Goal: Information Seeking & Learning: Compare options

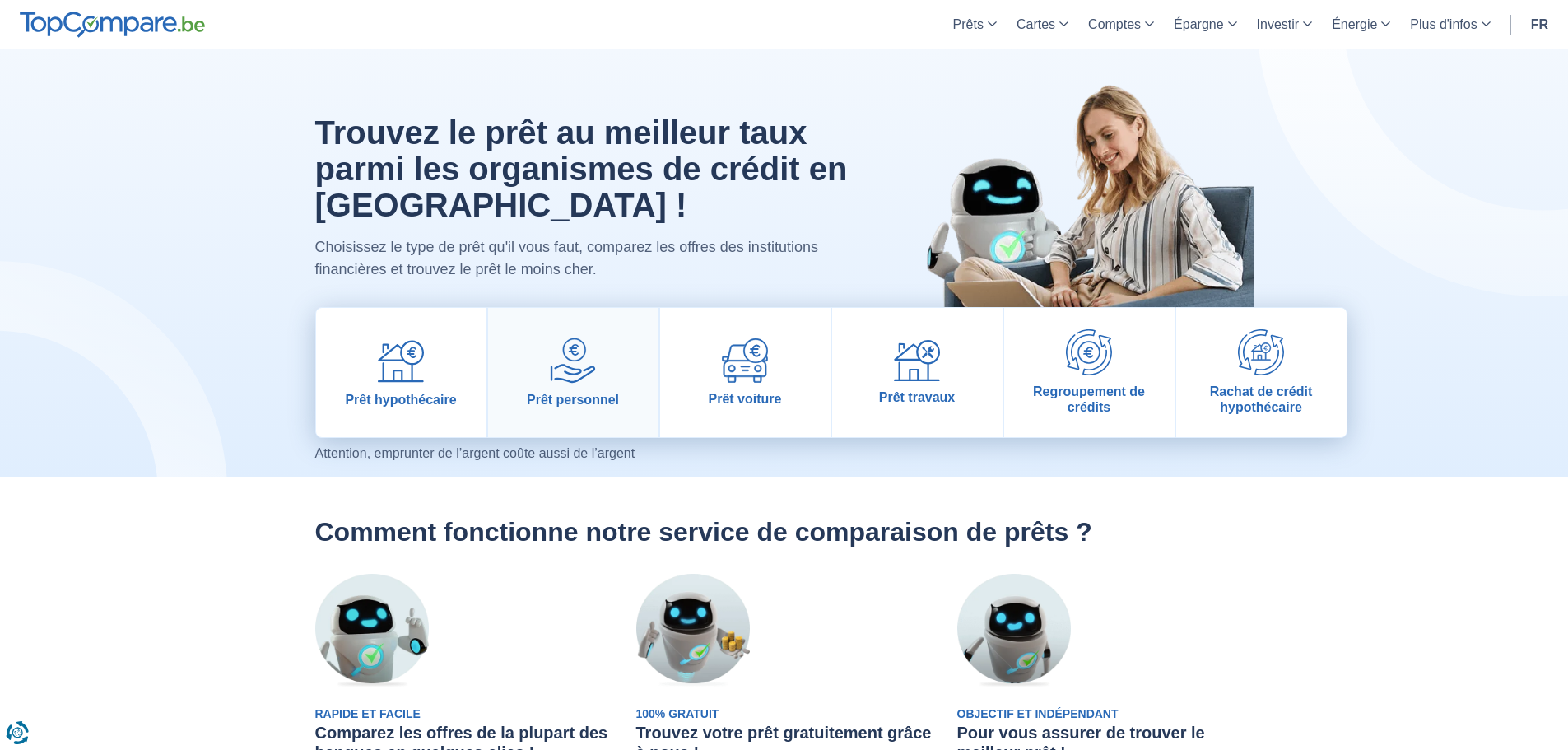
click at [601, 404] on span "Prêt personnel" at bounding box center [572, 399] width 92 height 15
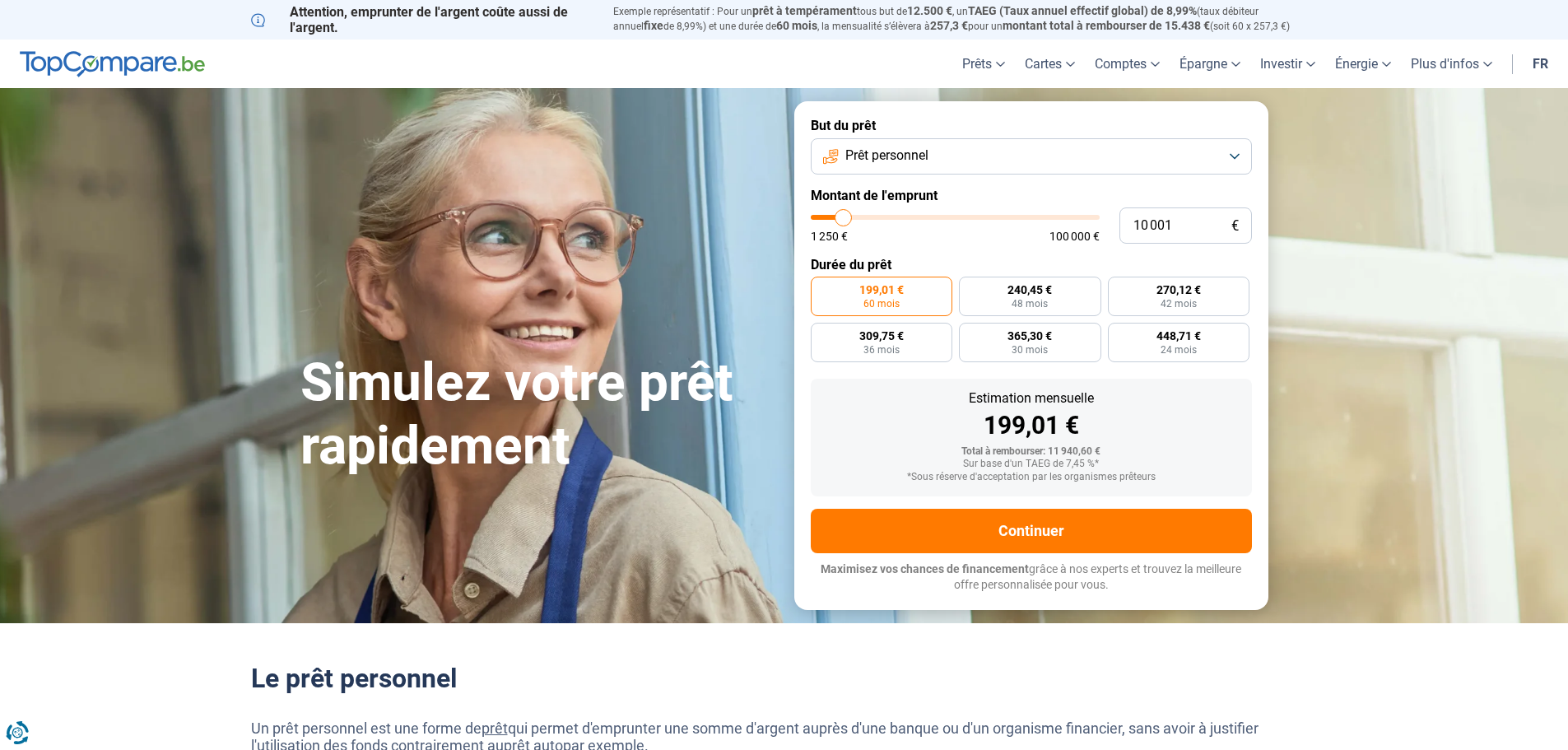
type input "12 000"
type input "12000"
type input "12 750"
type input "12750"
type input "14 500"
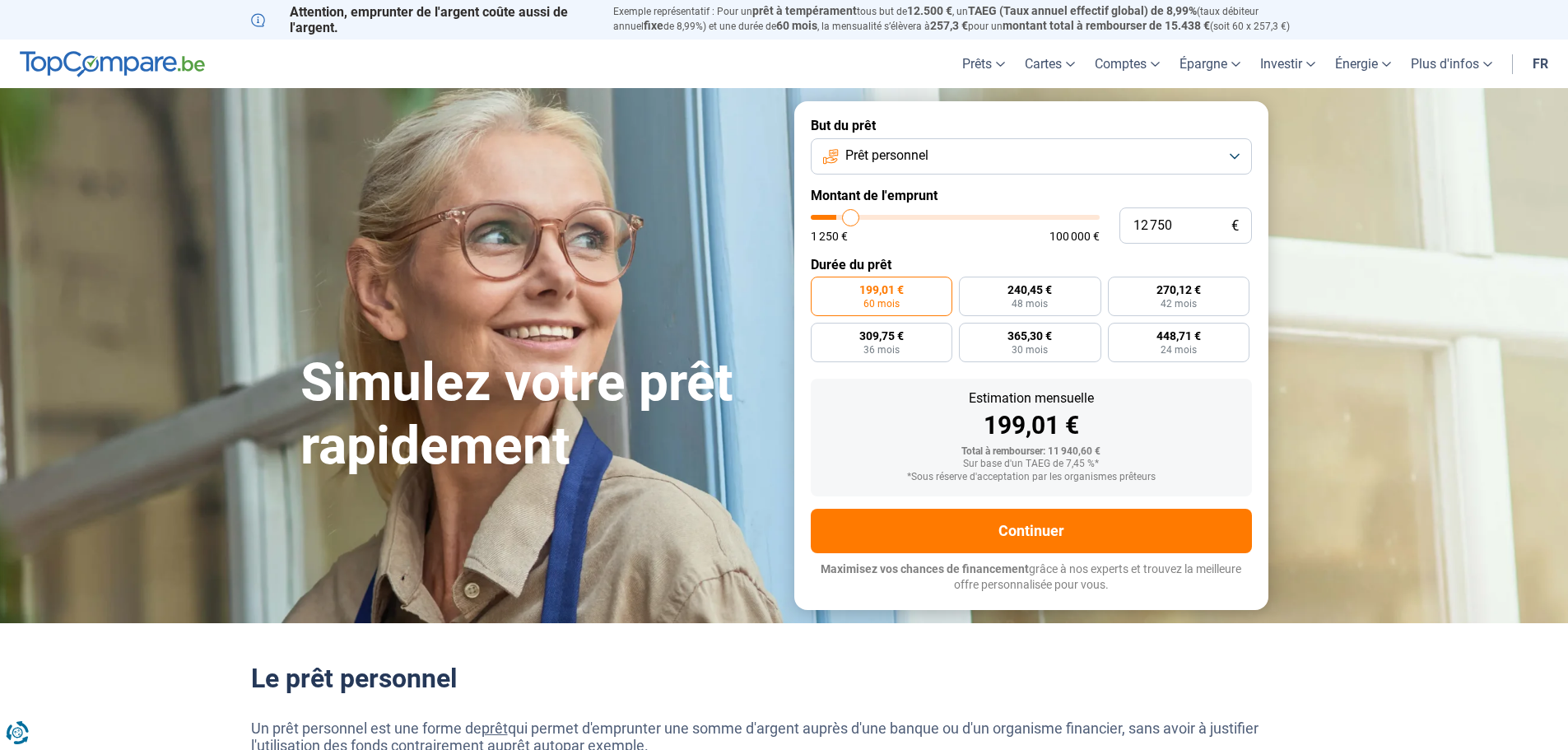
type input "14500"
type input "16 250"
type input "16250"
type input "19 750"
type input "19750"
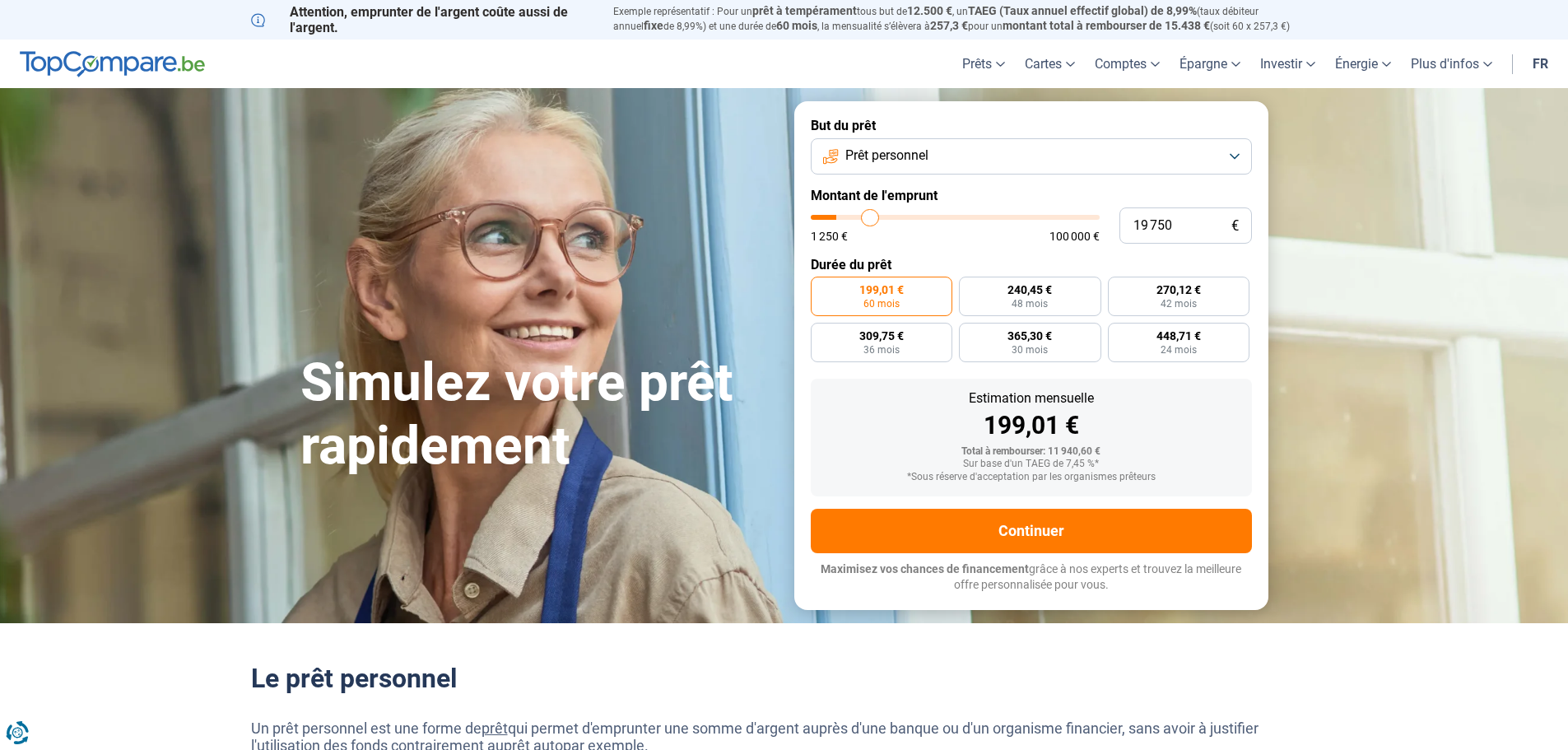
type input "22 750"
type input "22750"
type input "25 000"
type input "25000"
type input "26 750"
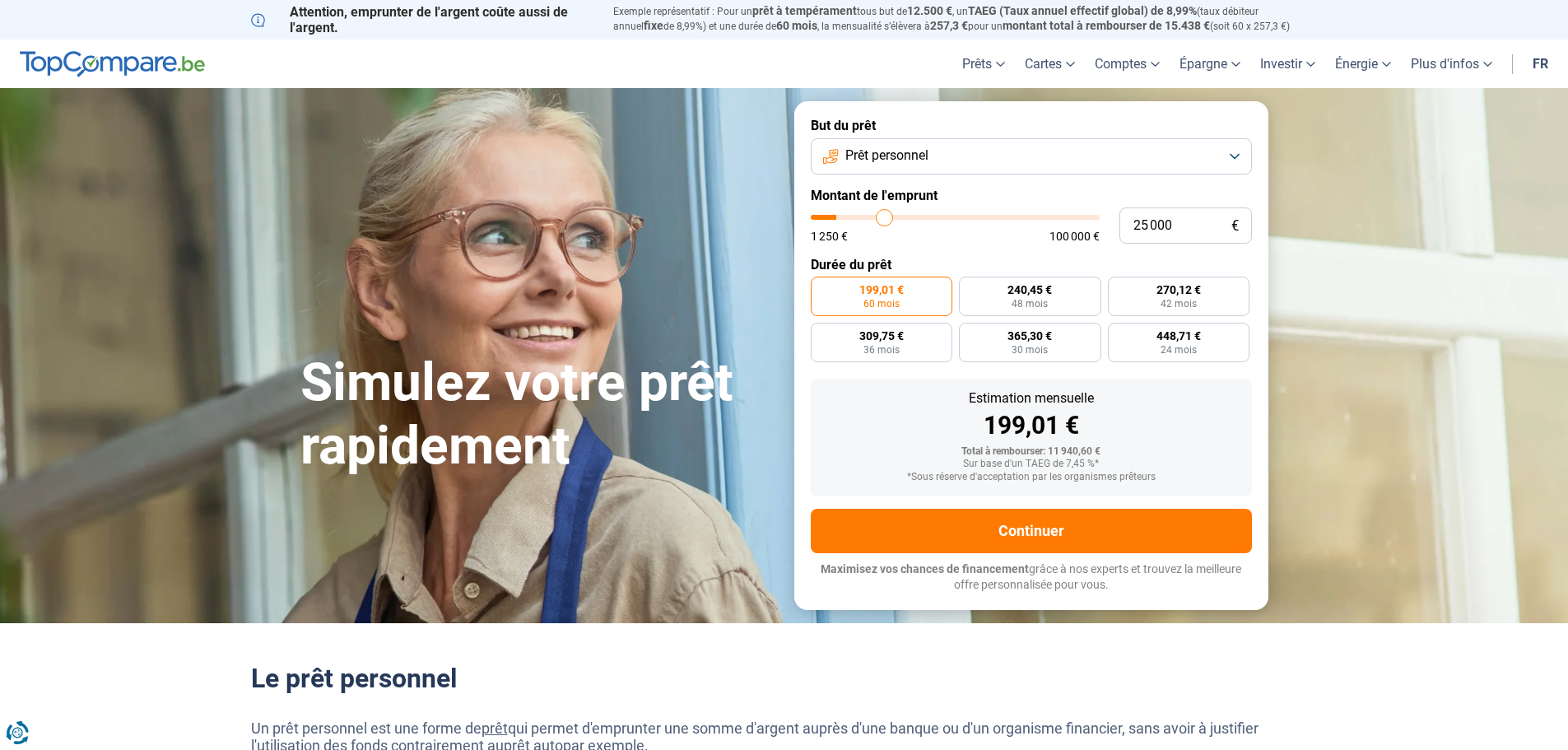
type input "26750"
type input "27 750"
type input "27750"
type input "28 750"
type input "28750"
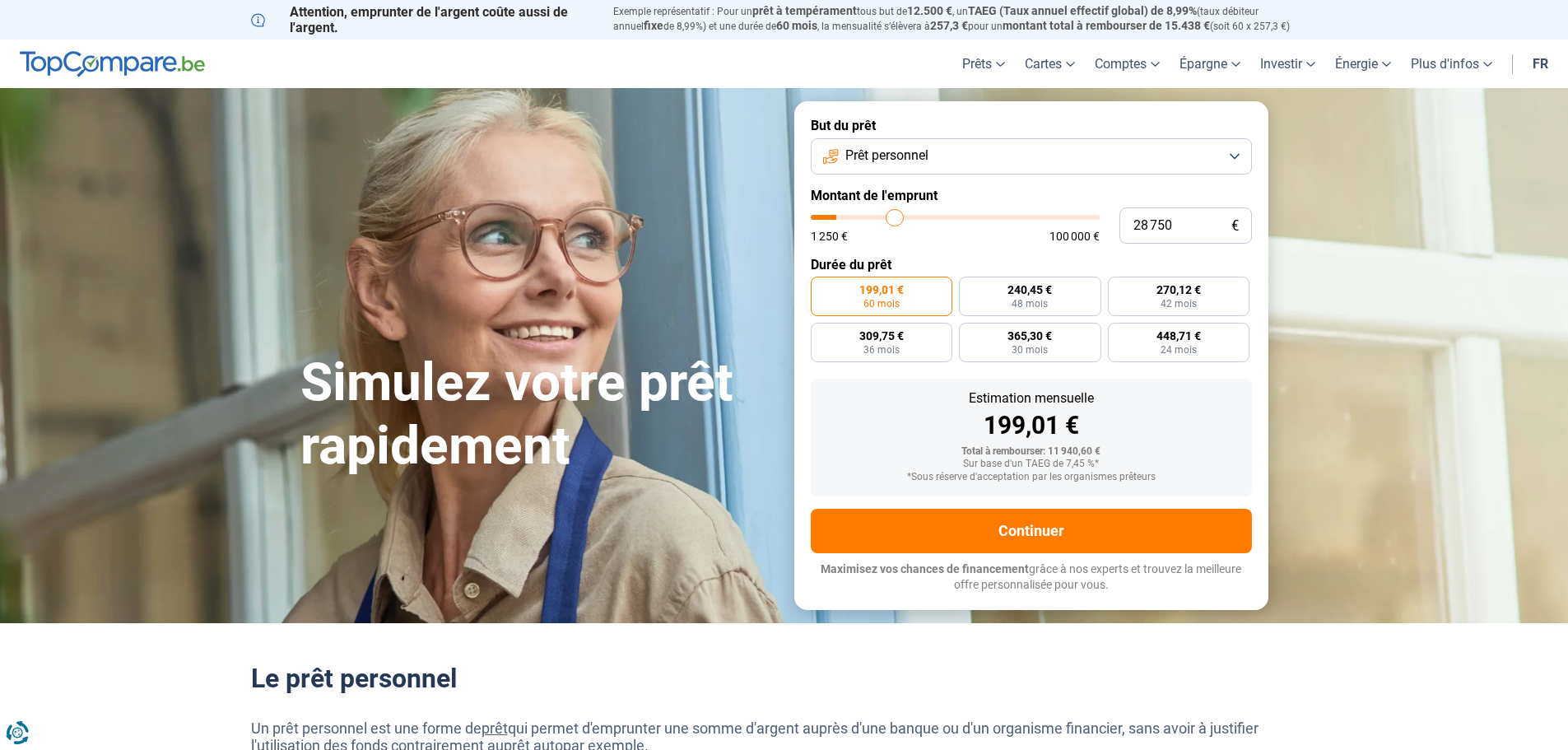
type input "29 000"
type input "29000"
type input "29 250"
type input "29250"
type input "29 500"
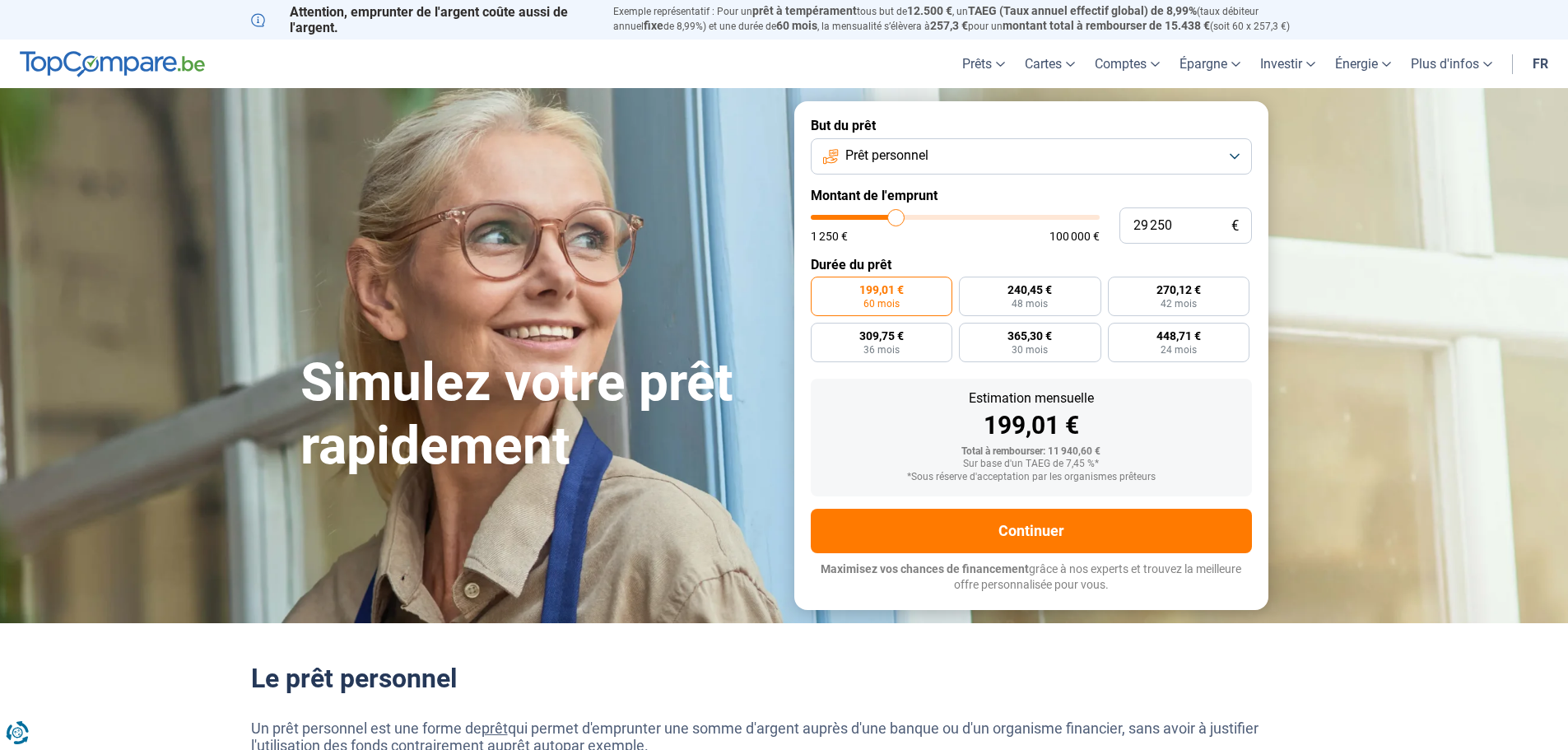
type input "29500"
type input "29 750"
type input "29750"
type input "30 250"
type input "30250"
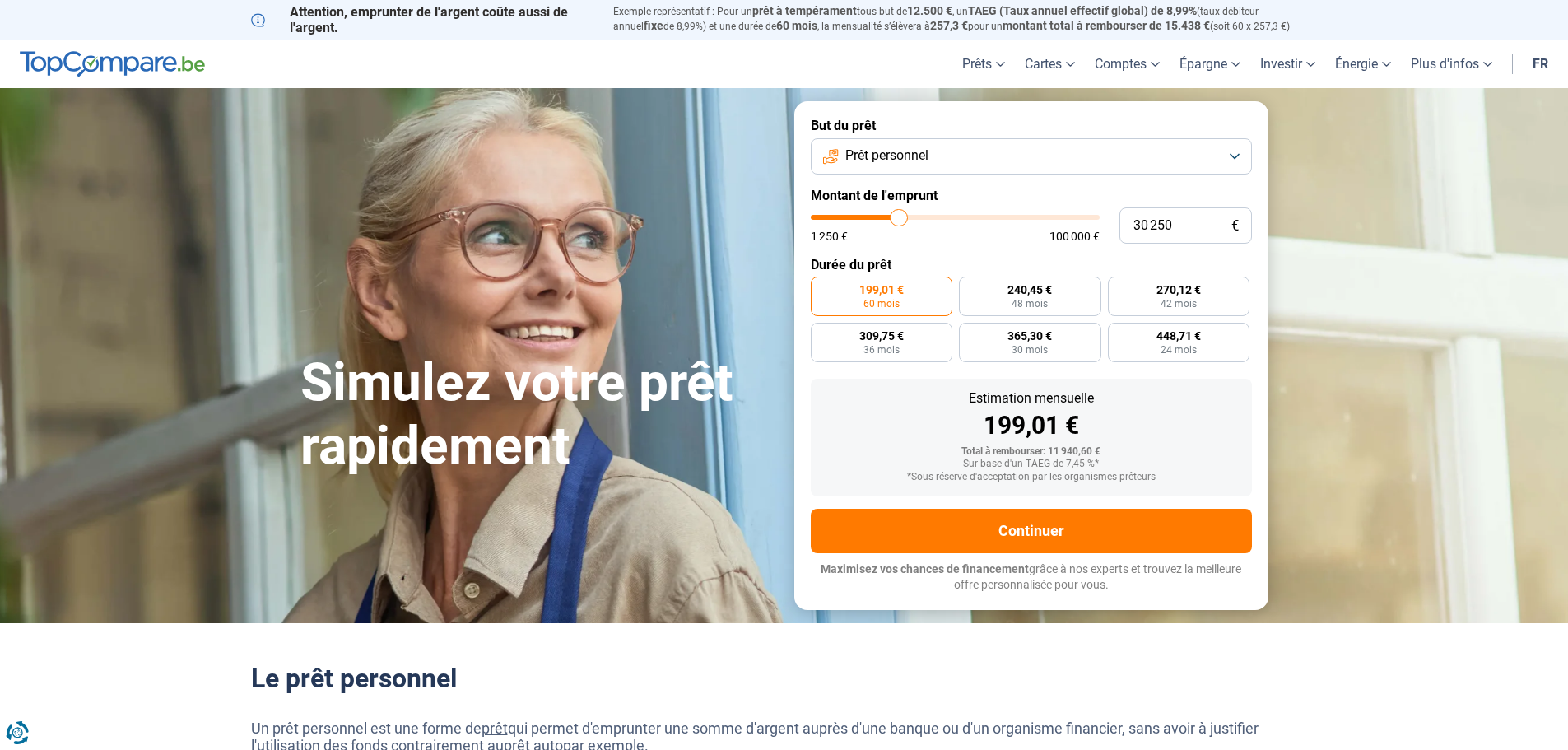
type input "30 500"
type input "30500"
type input "30 750"
type input "30750"
type input "31 250"
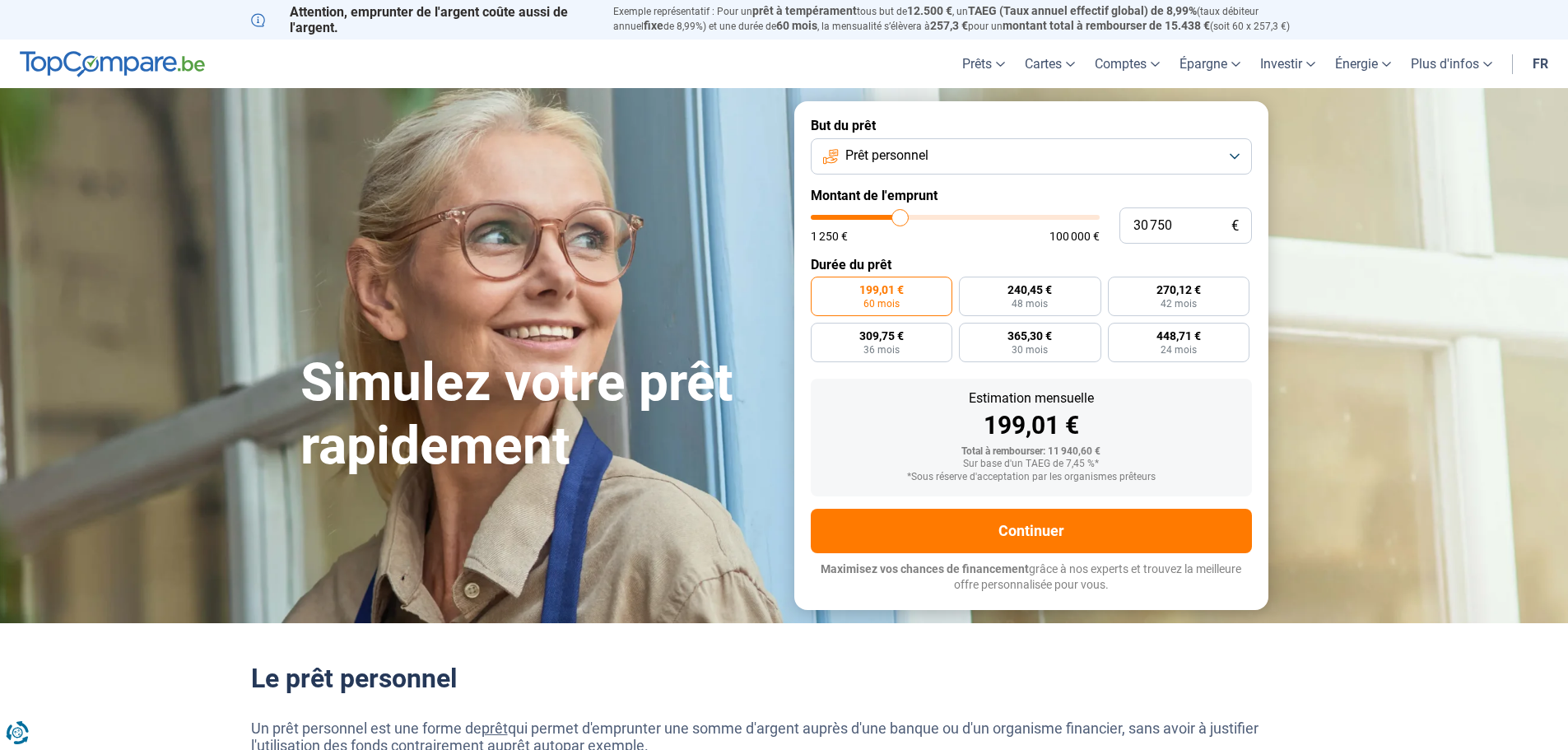
type input "31250"
type input "31 750"
type input "31750"
type input "32 250"
type input "32250"
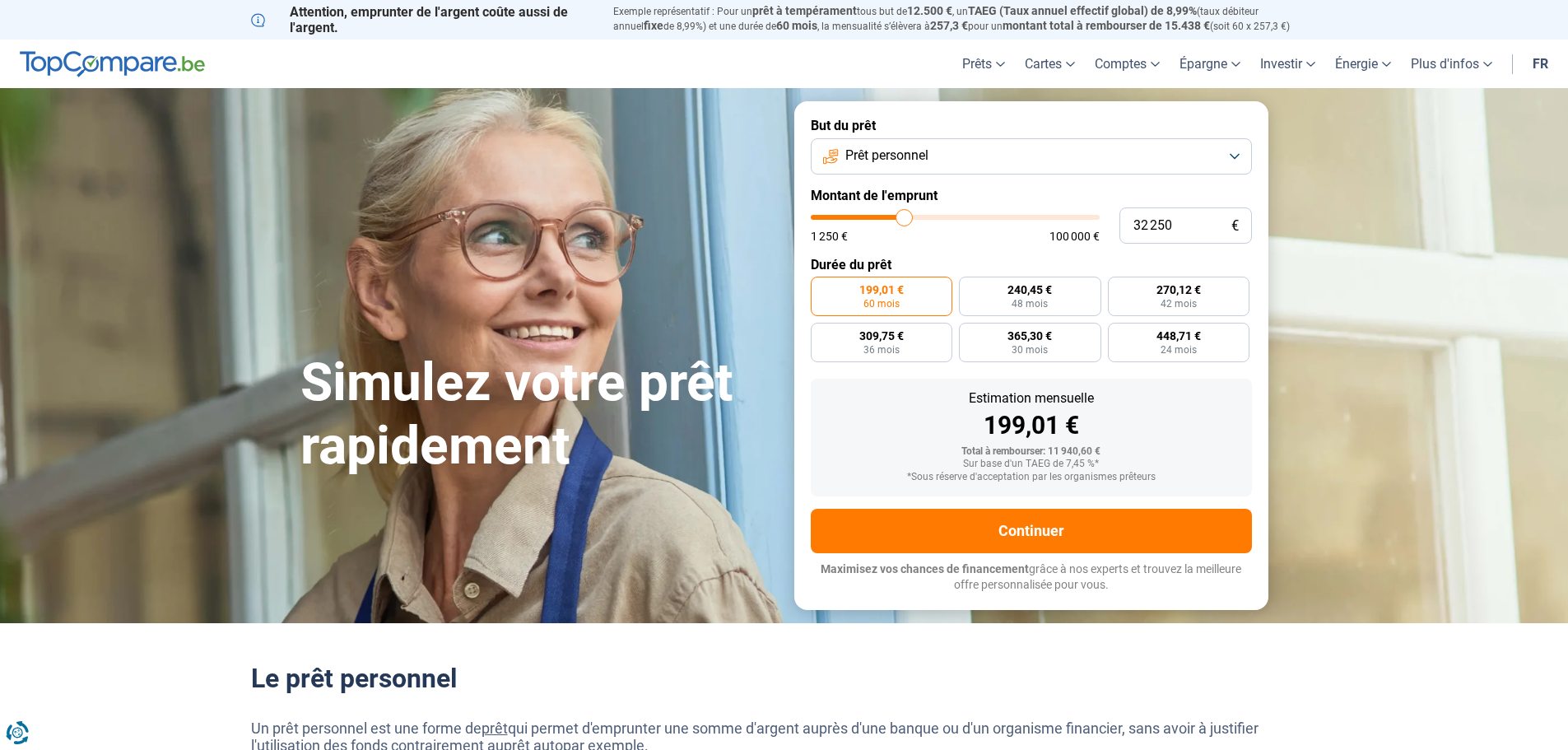
type input "32 750"
type input "32750"
type input "33 500"
type input "33500"
type input "33 750"
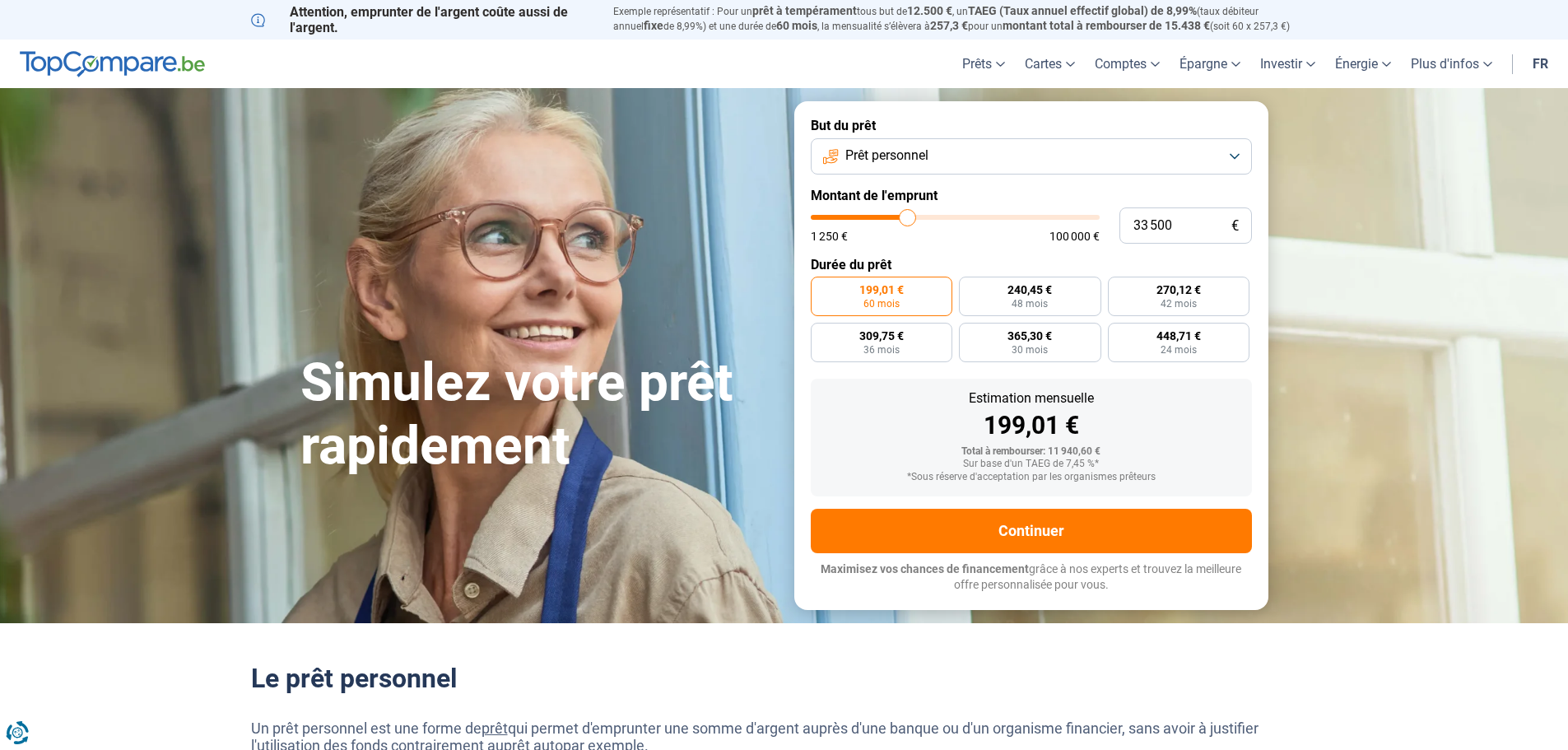
type input "33750"
type input "35 000"
type input "35000"
type input "35 500"
type input "35500"
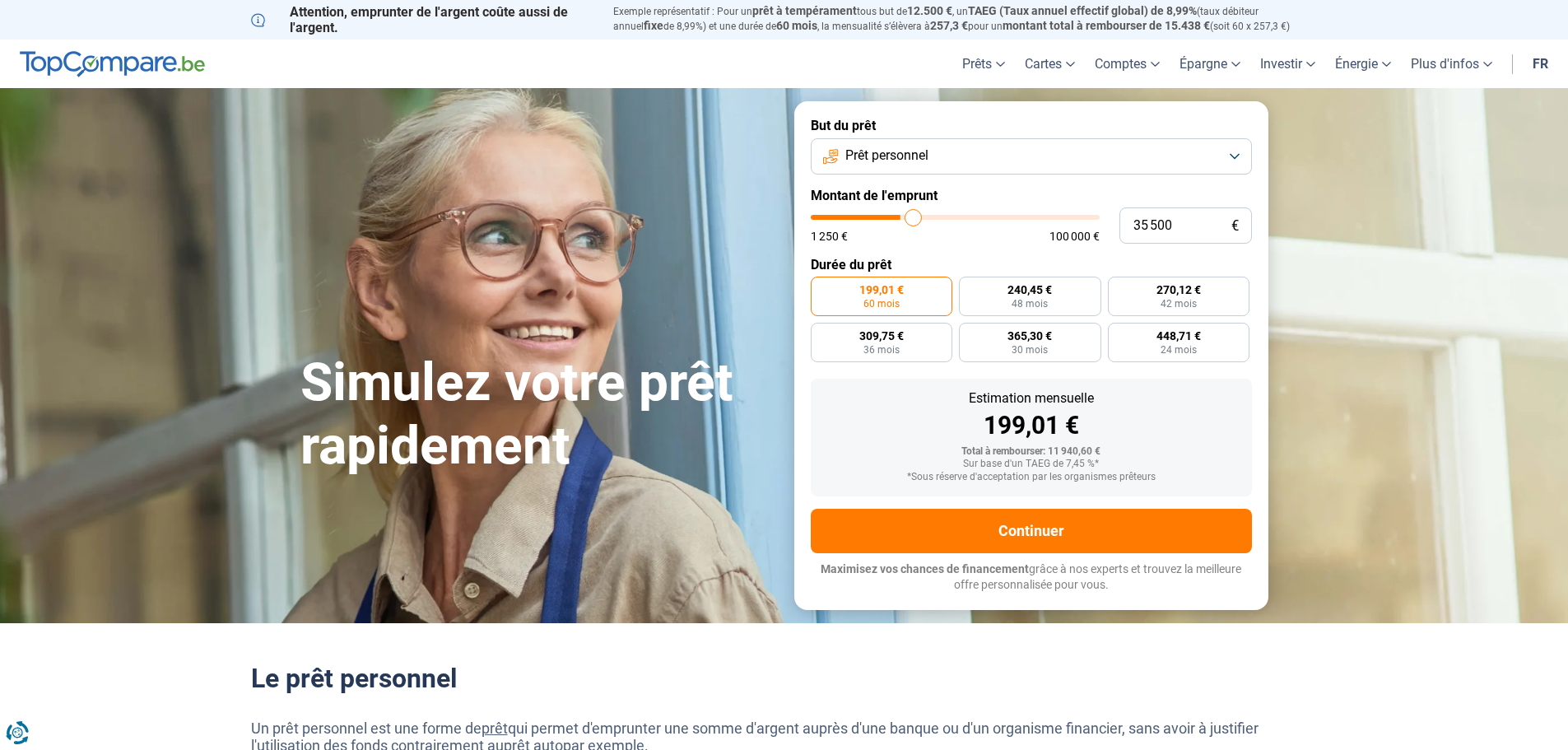
type input "35 750"
type input "35750"
type input "36 250"
type input "36250"
type input "36 500"
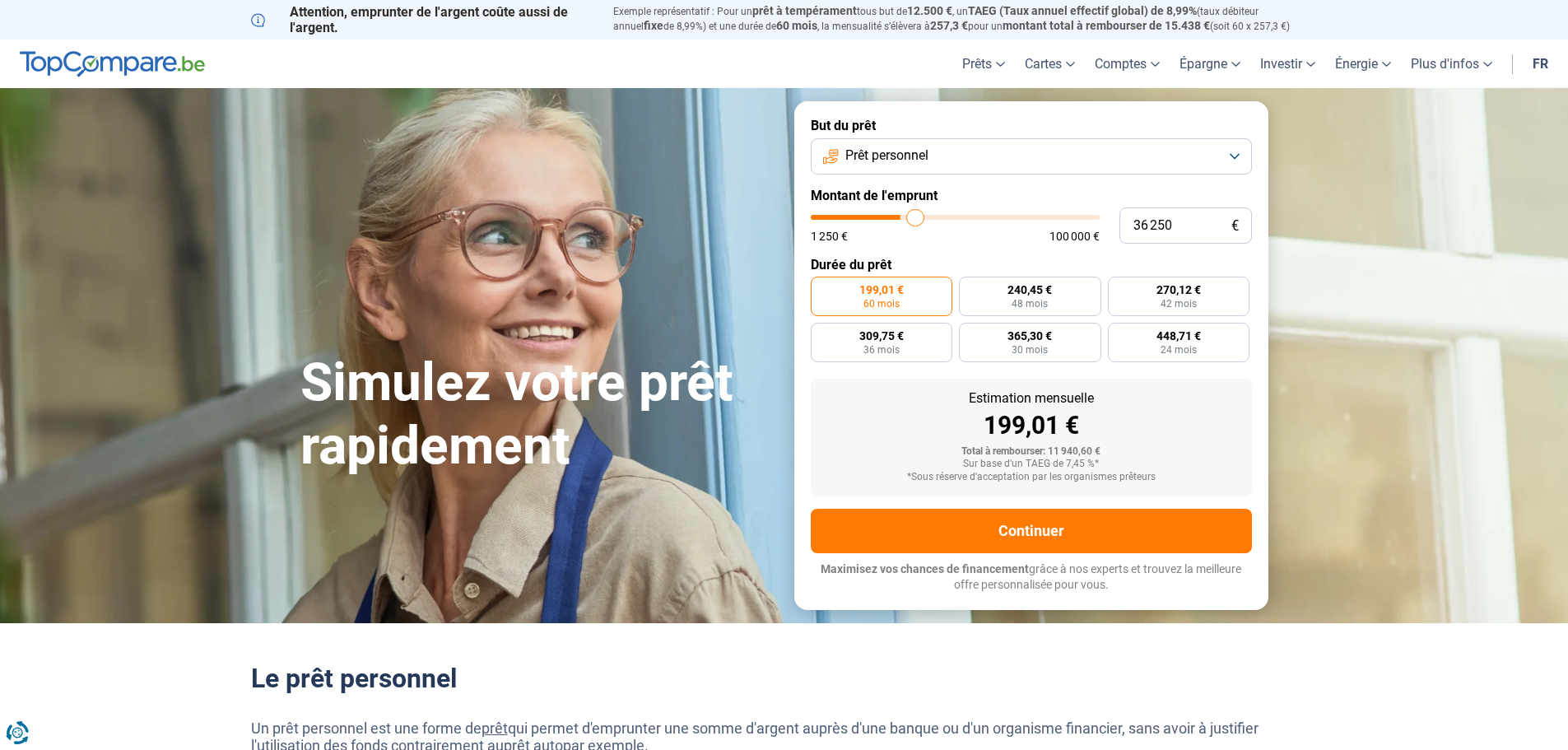
type input "36500"
type input "36 750"
type input "36750"
type input "37 000"
type input "37000"
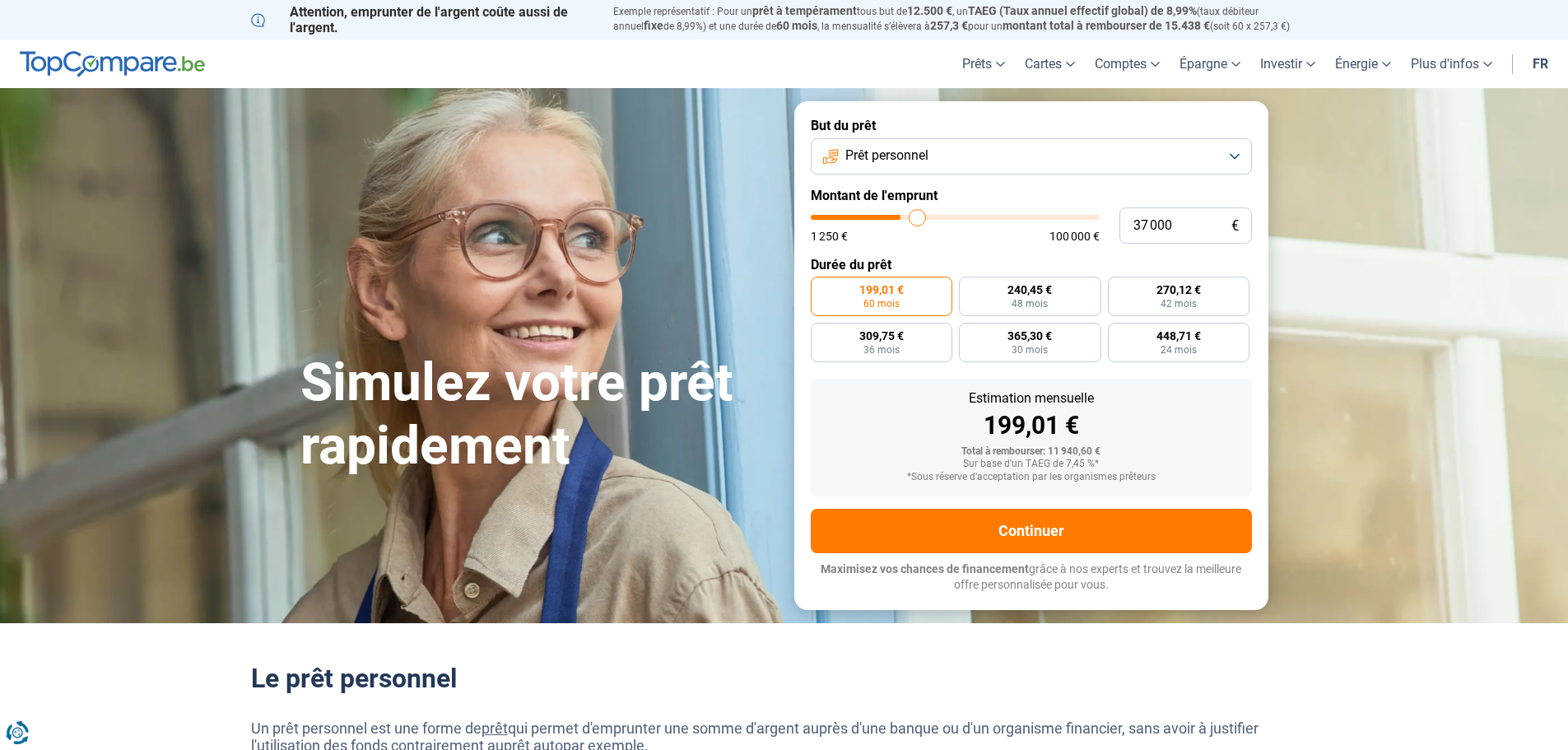
type input "37 250"
type input "37250"
type input "37 750"
type input "37750"
type input "38 000"
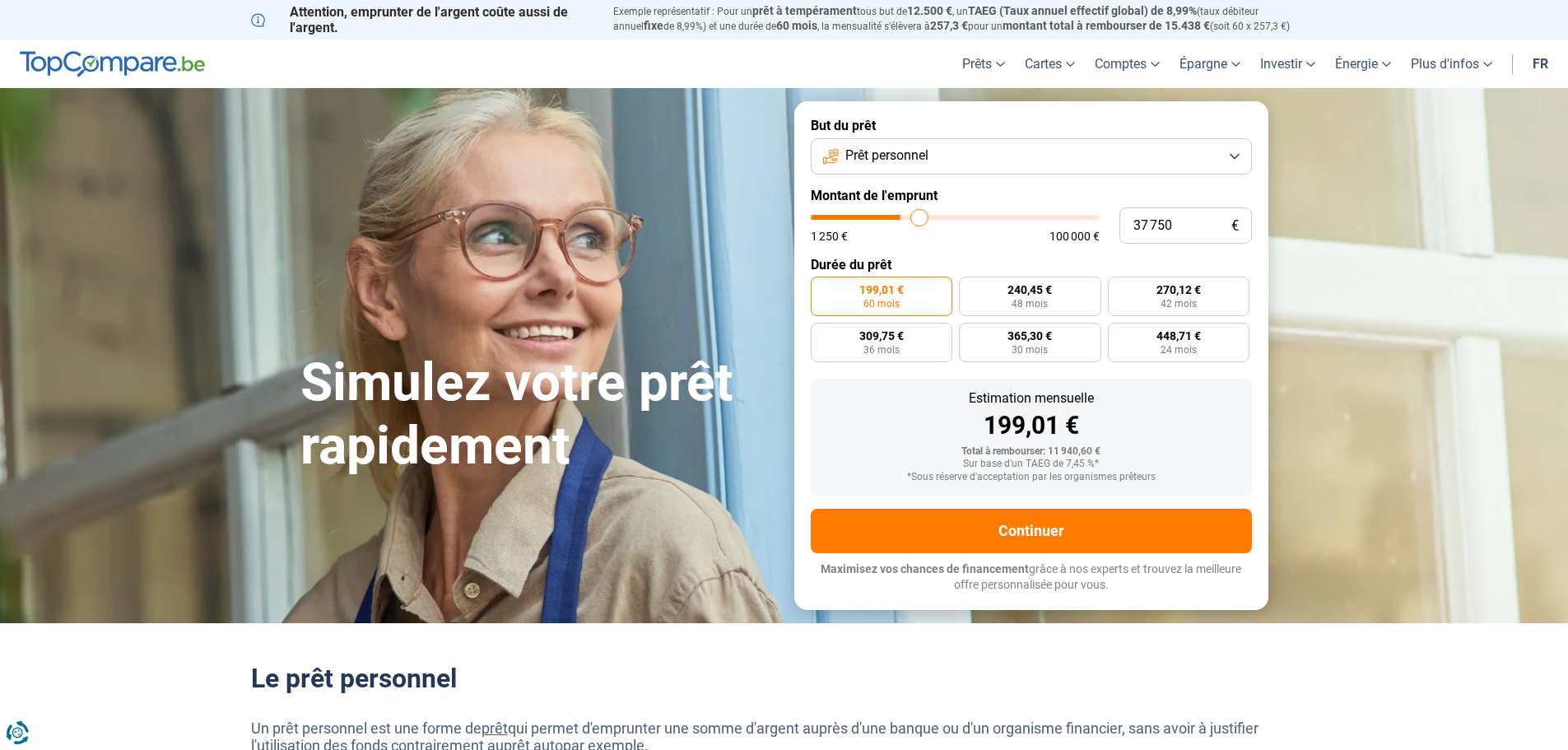
type input "38000"
type input "38 250"
type input "38250"
type input "38 500"
type input "38500"
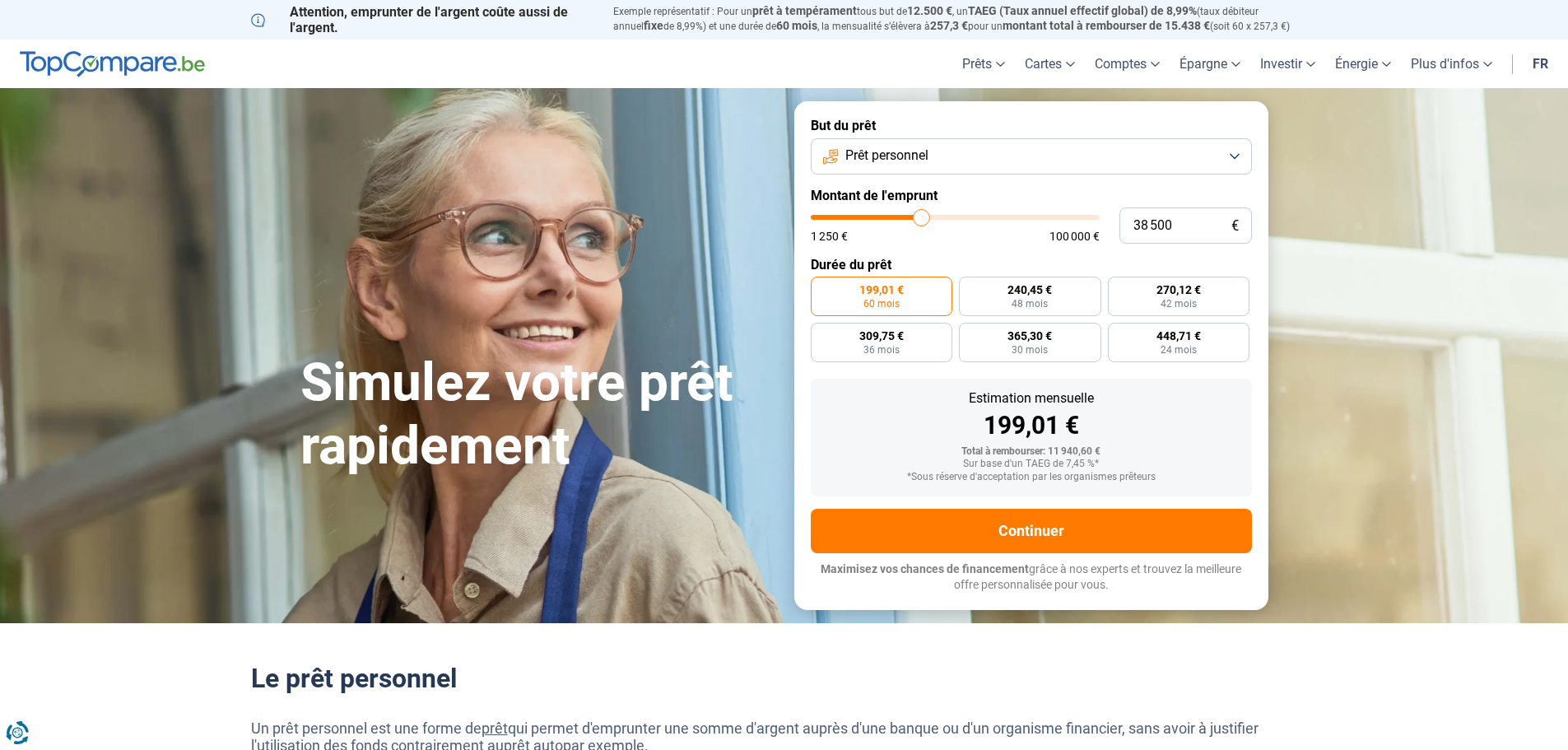
type input "38 750"
type input "38750"
type input "39 250"
type input "39250"
type input "39 500"
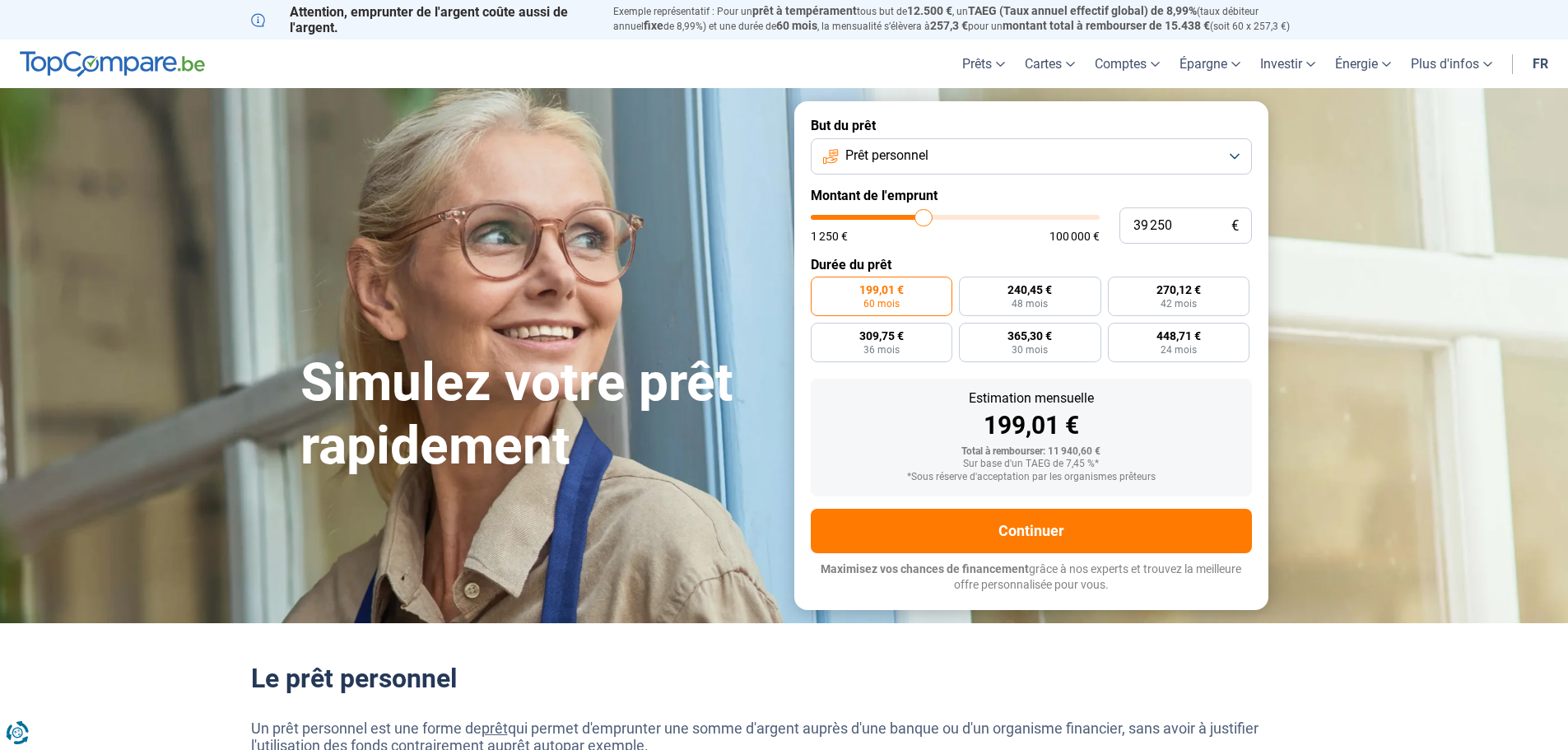
type input "39500"
type input "39 750"
type input "39750"
type input "40 250"
type input "40250"
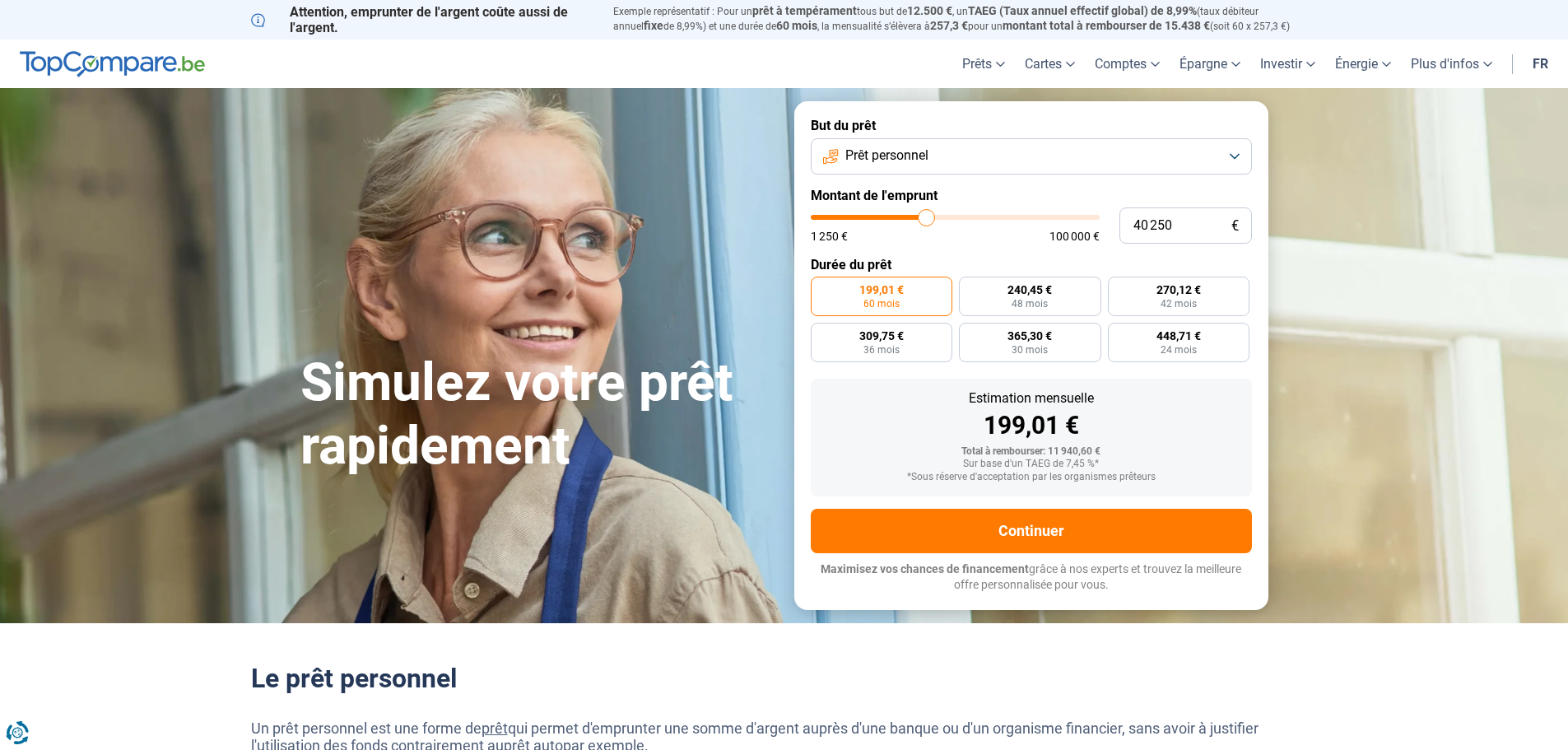
type input "40 750"
type input "40750"
type input "41 000"
type input "41000"
type input "41 250"
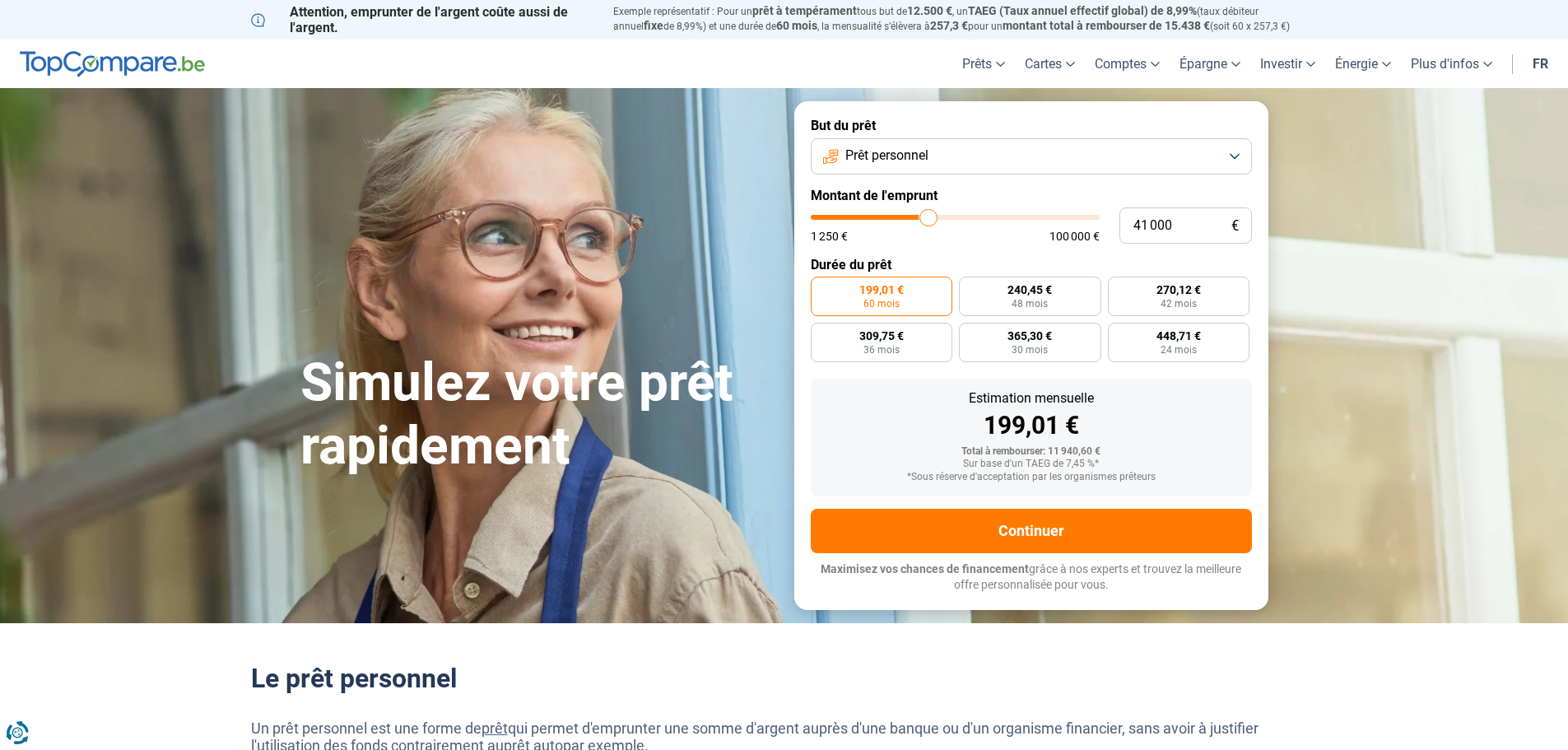
type input "41250"
type input "41 500"
type input "41500"
type input "40 750"
type input "40750"
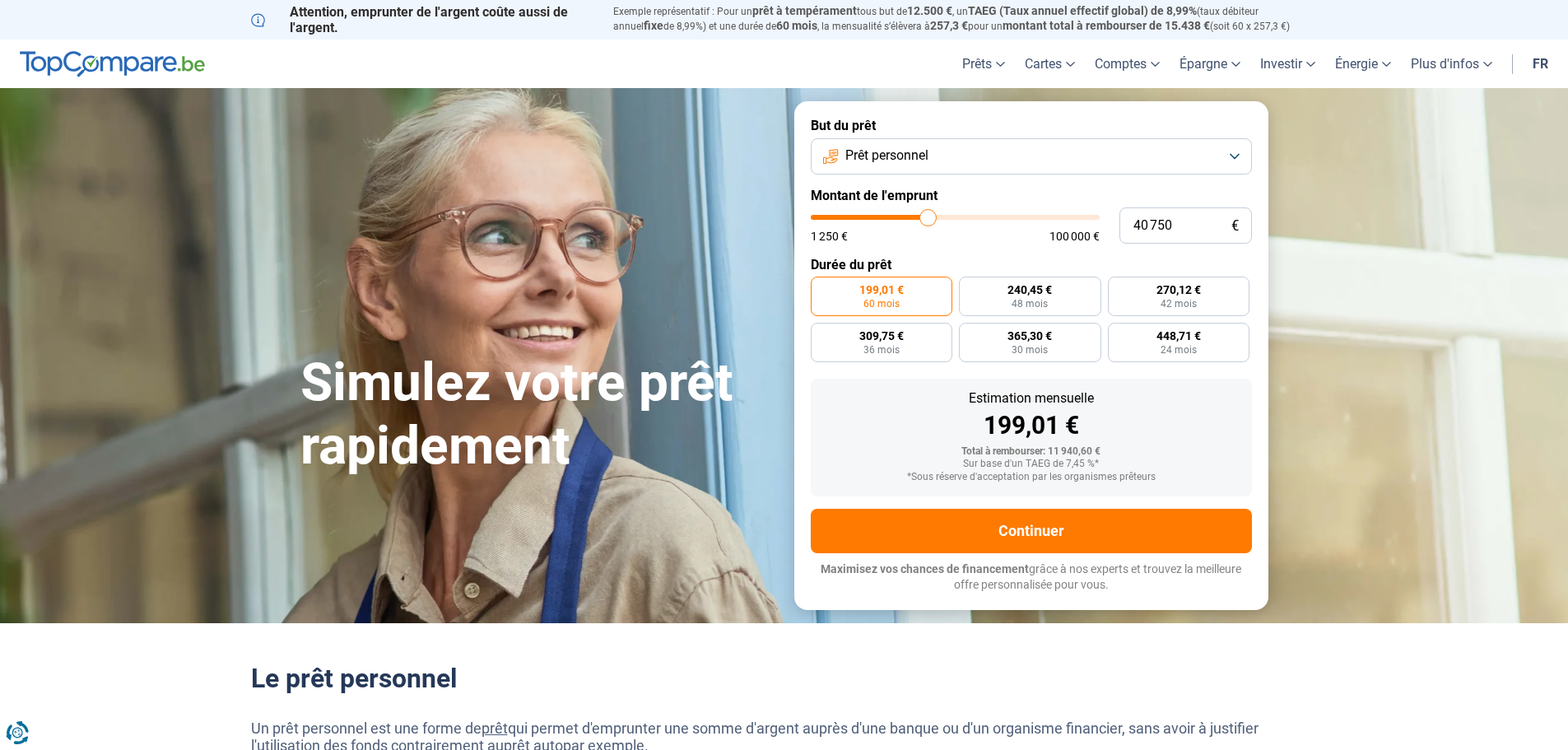
type input "37 750"
type input "37750"
type input "32 750"
type input "32750"
type input "28 750"
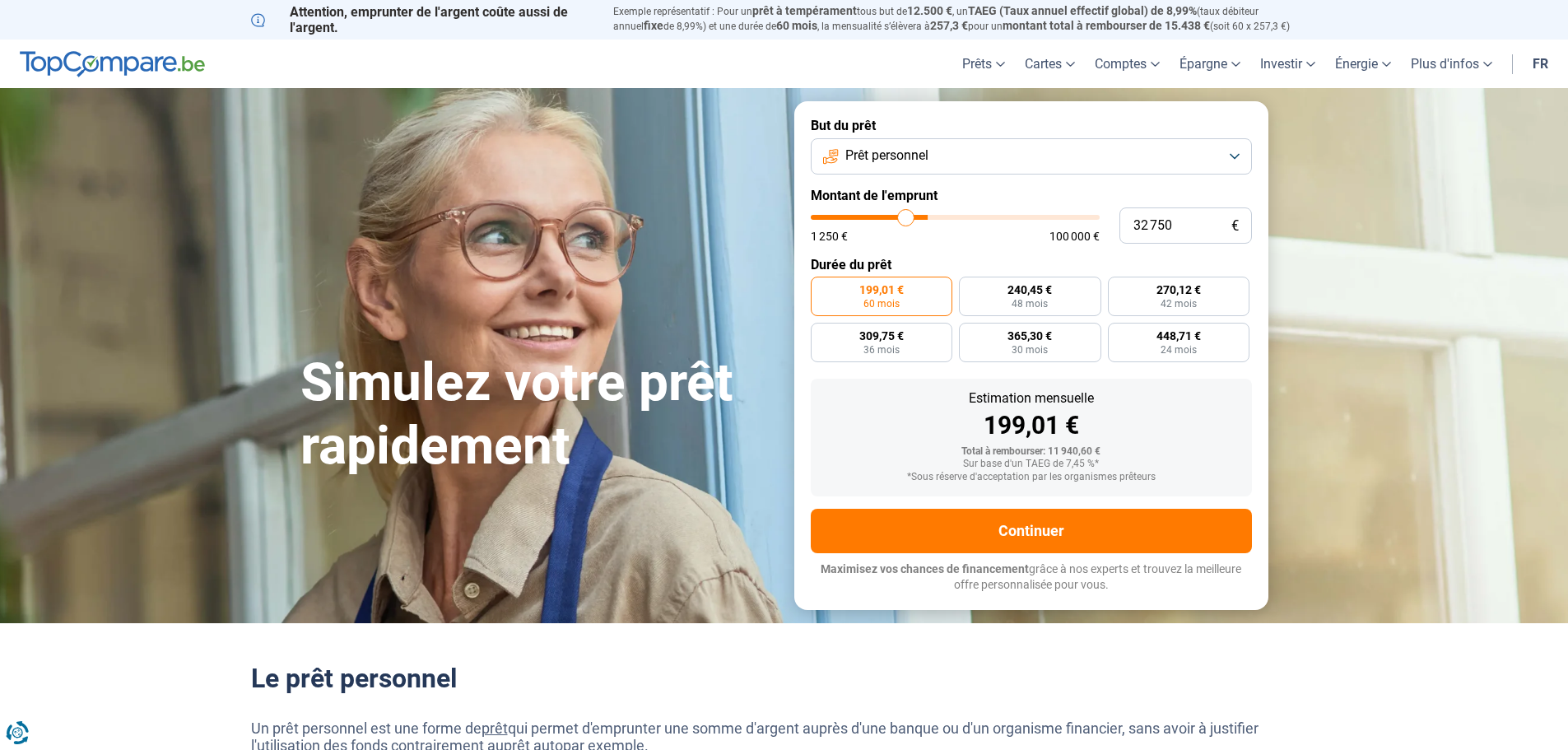
type input "28750"
type input "25 000"
type input "25000"
type input "22 000"
type input "22000"
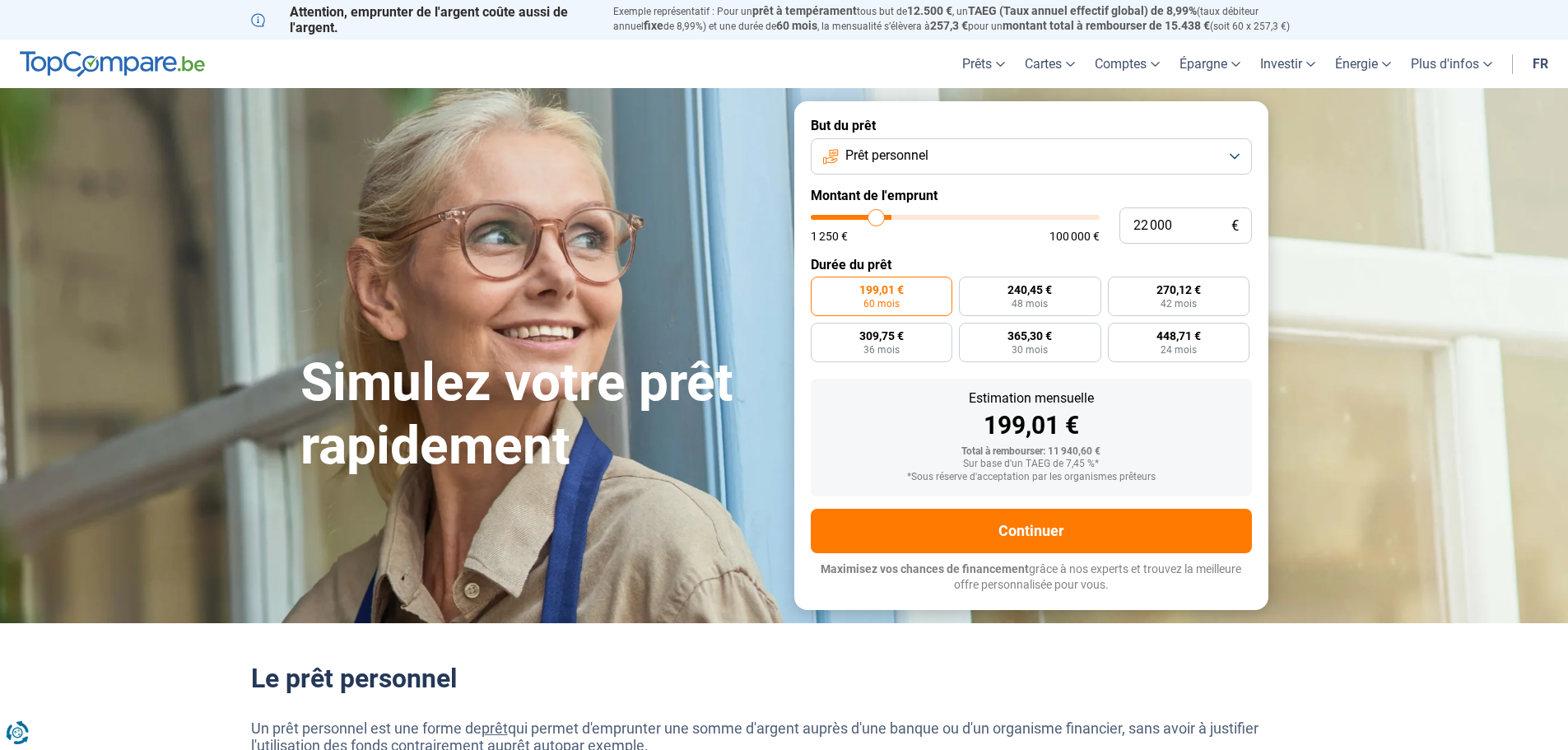
type input "19 250"
type input "19250"
type input "17 750"
type input "17750"
type input "16 250"
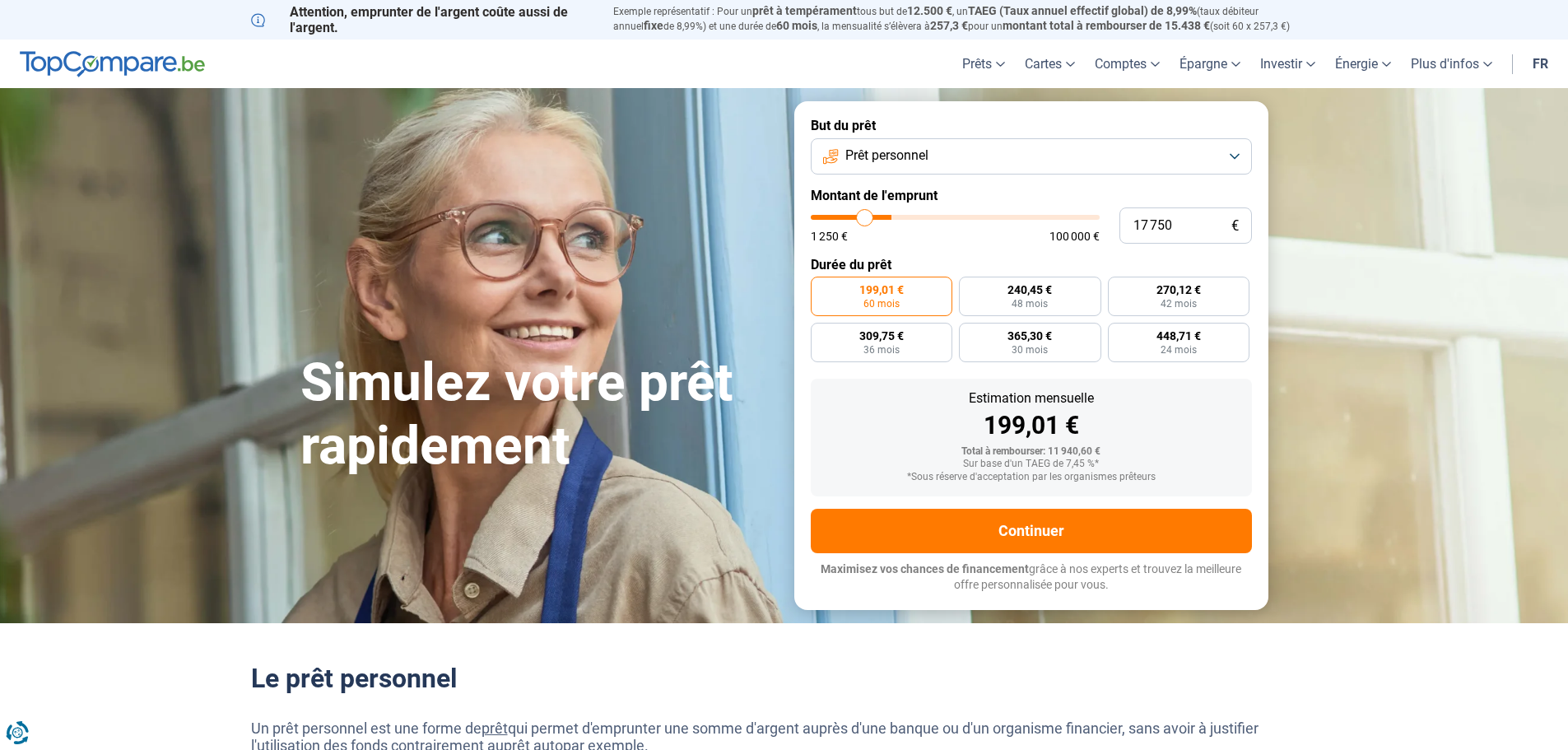
type input "16250"
type input "14 500"
type input "14500"
type input "13 000"
type input "13000"
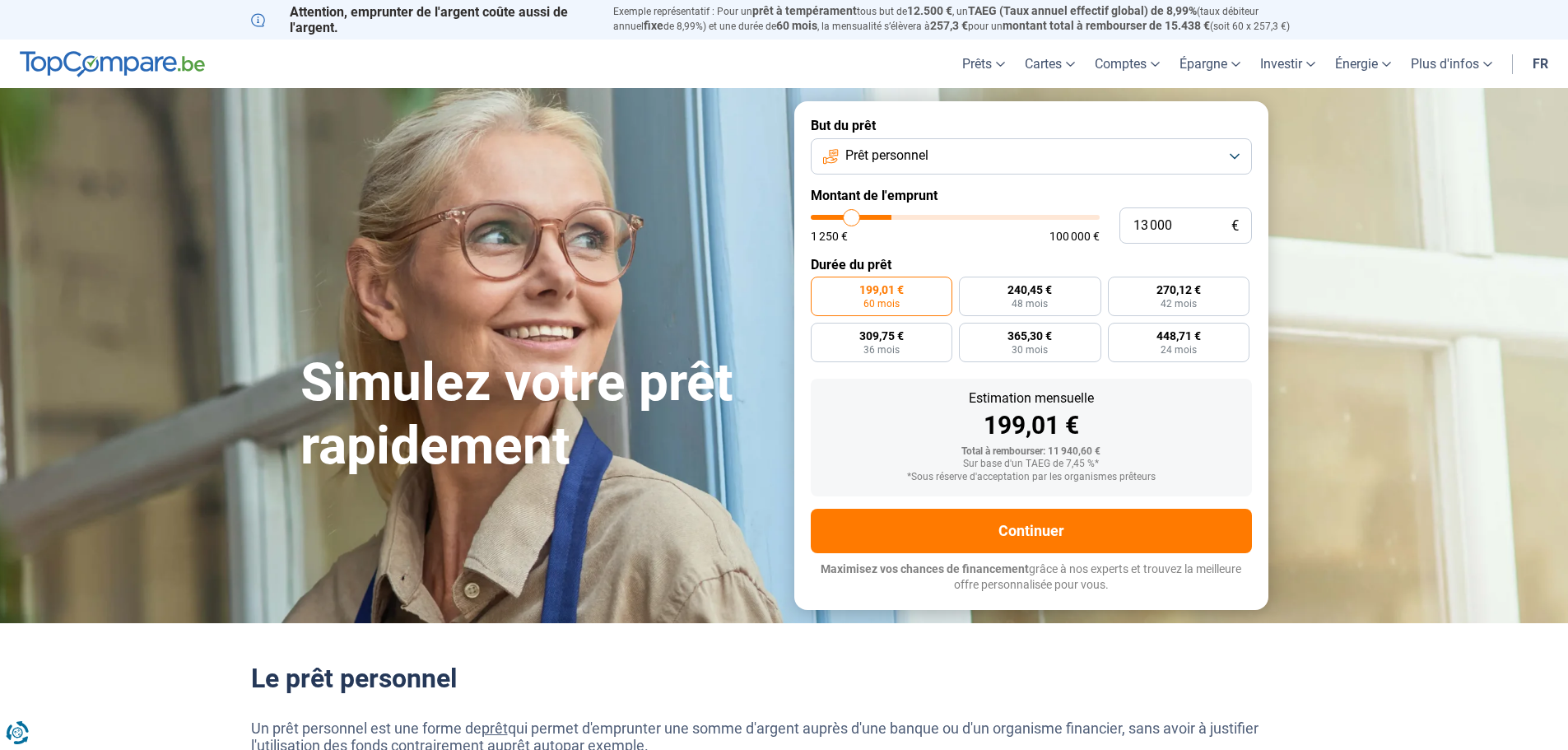
type input "12 000"
type input "12000"
type input "11 000"
type input "11000"
type input "10 250"
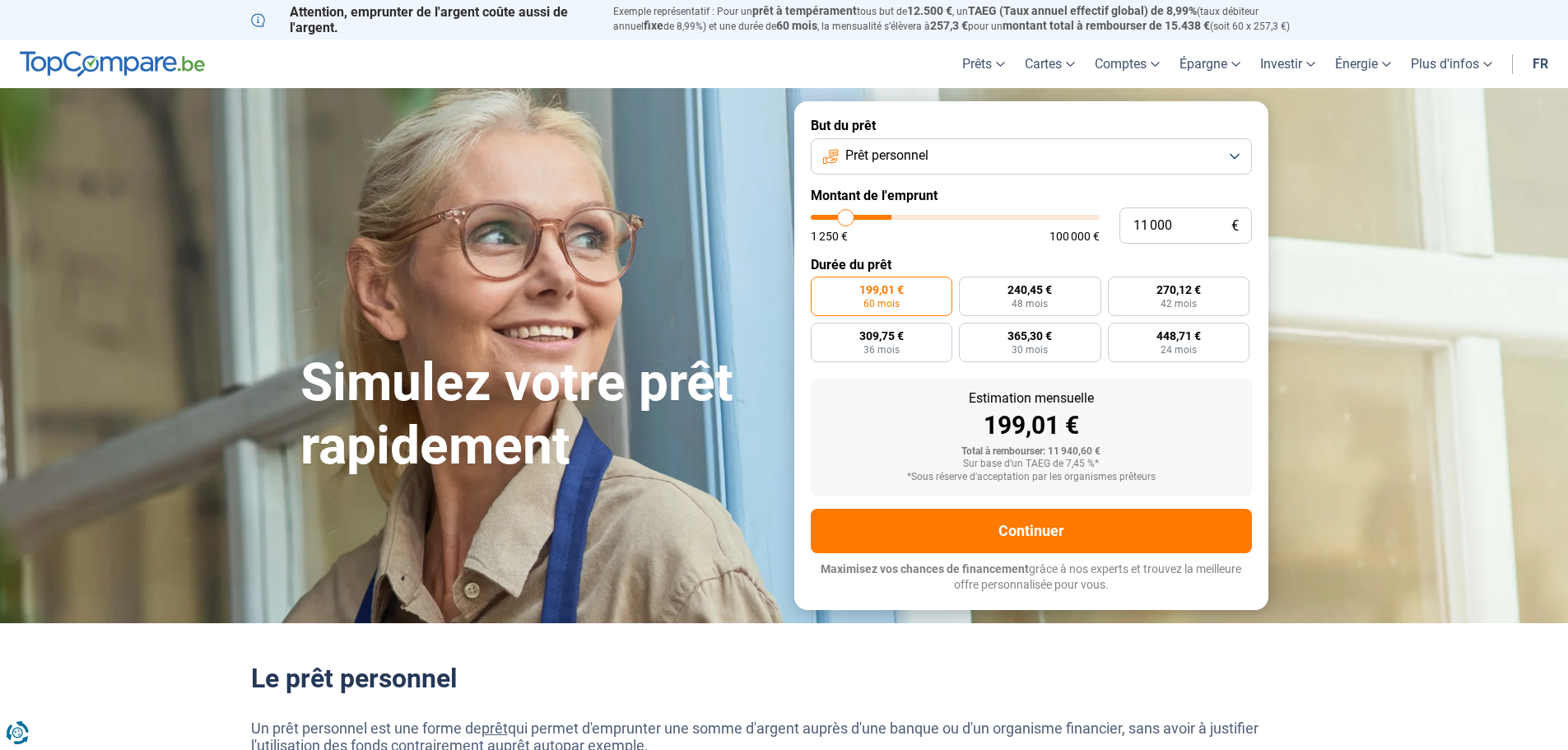
type input "10250"
type input "9 500"
type input "9500"
type input "8 500"
type input "8500"
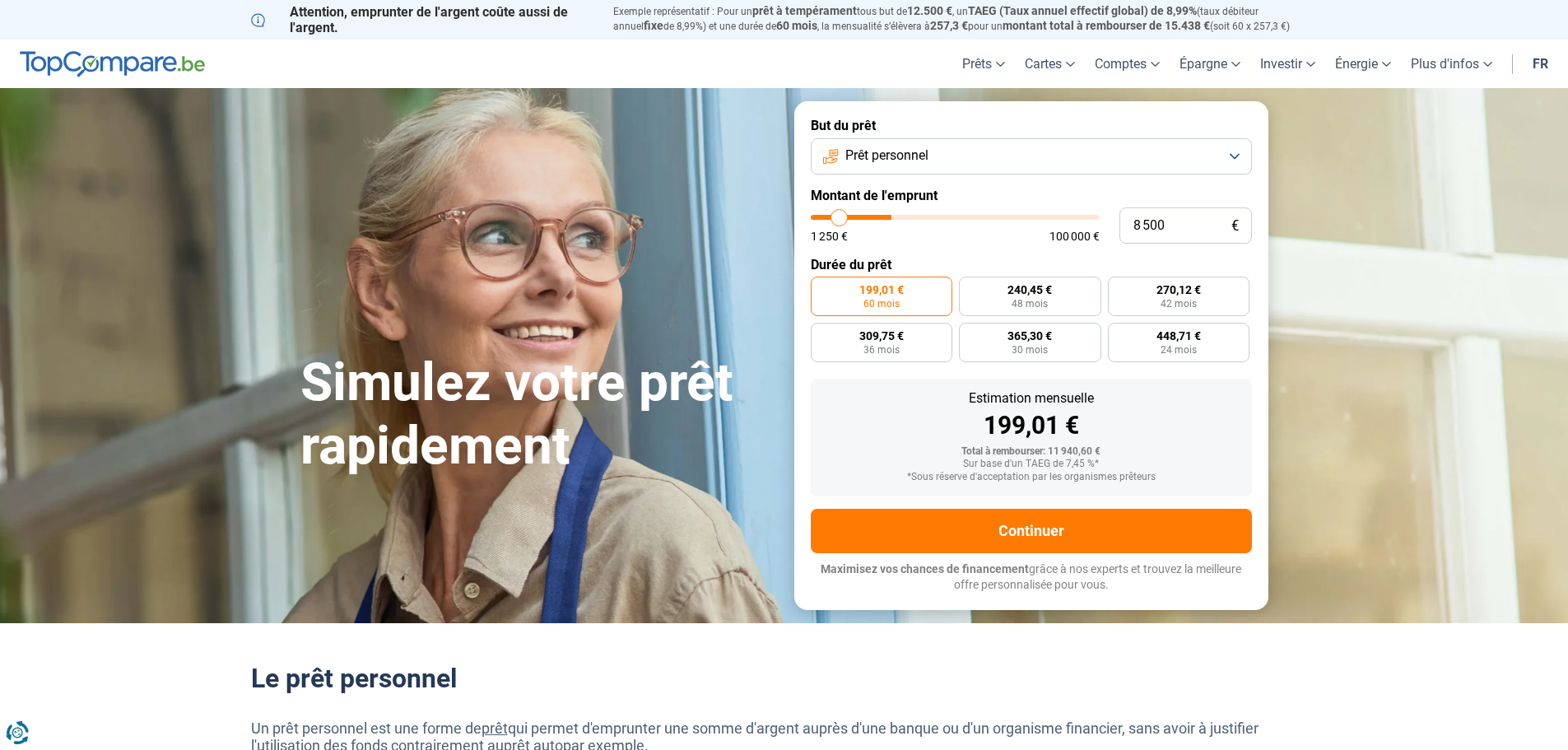
type input "8 000"
type input "8000"
type input "7 250"
type input "7250"
type input "6 750"
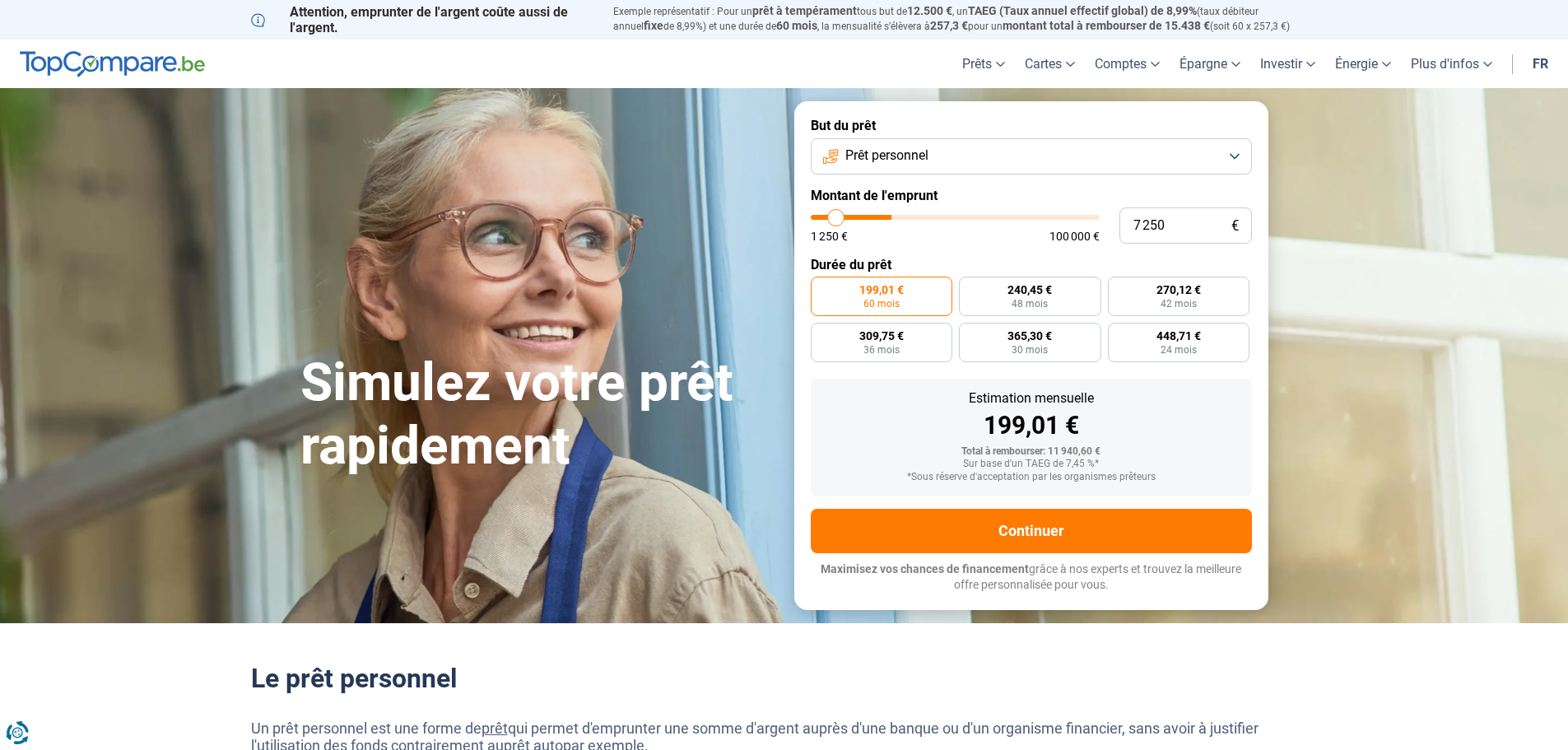
type input "6750"
type input "6 000"
type input "6000"
type input "5 250"
type input "5250"
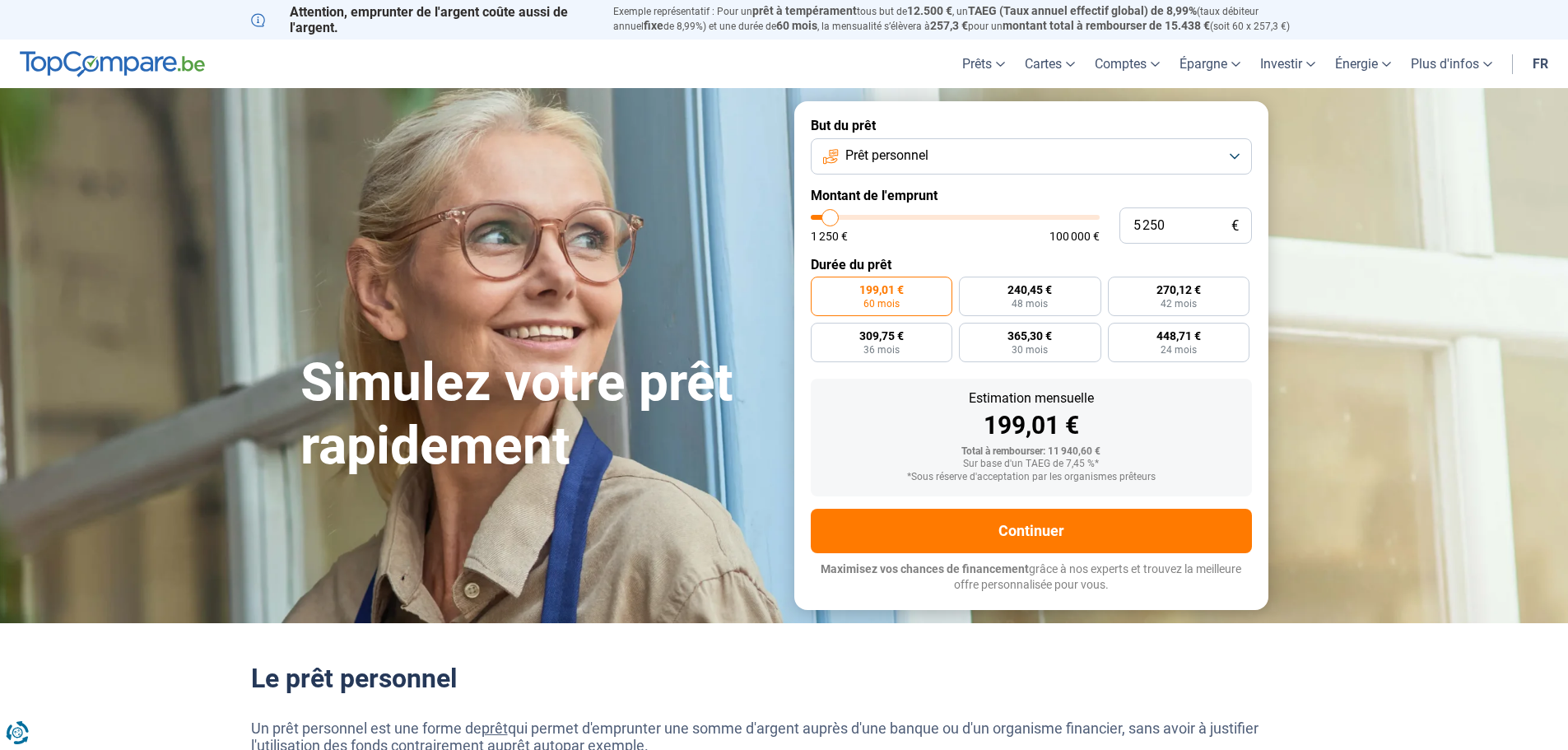
type input "4 000"
type input "4000"
type input "3 000"
type input "3000"
type input "2 250"
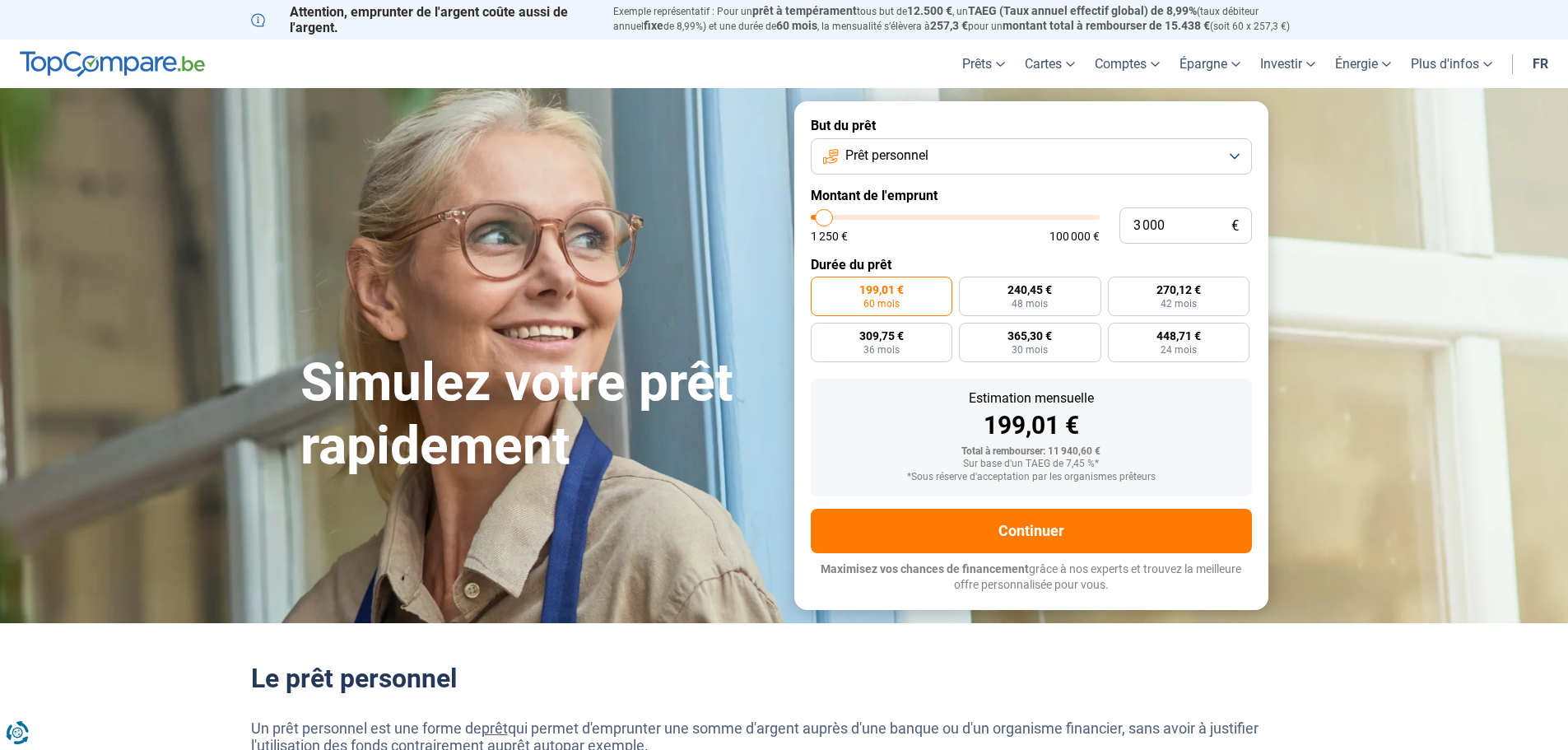
type input "2250"
type input "1 250"
type input "1250"
type input "1 500"
type input "1500"
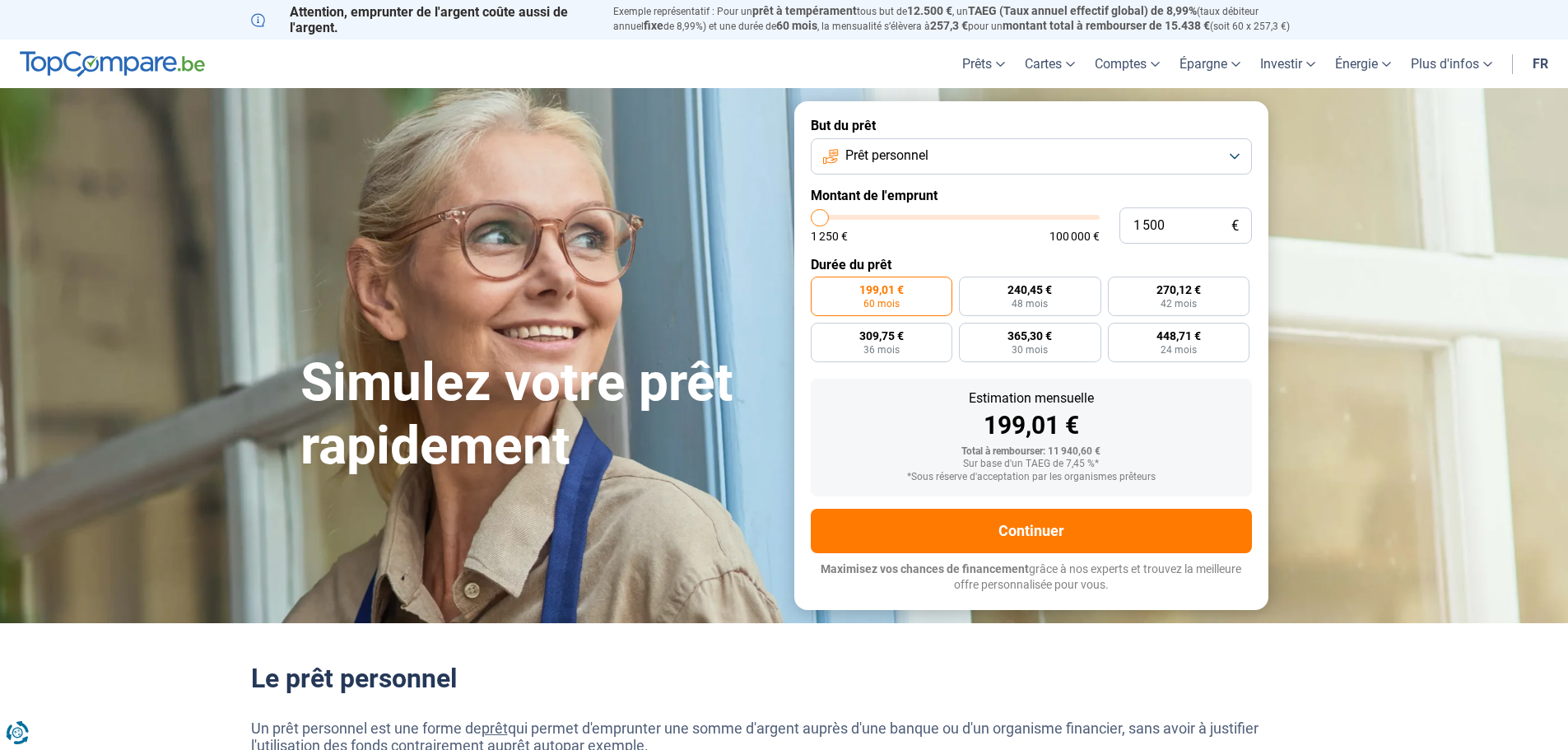
type input "3 000"
type input "3000"
type input "5 000"
type input "5000"
type input "6 500"
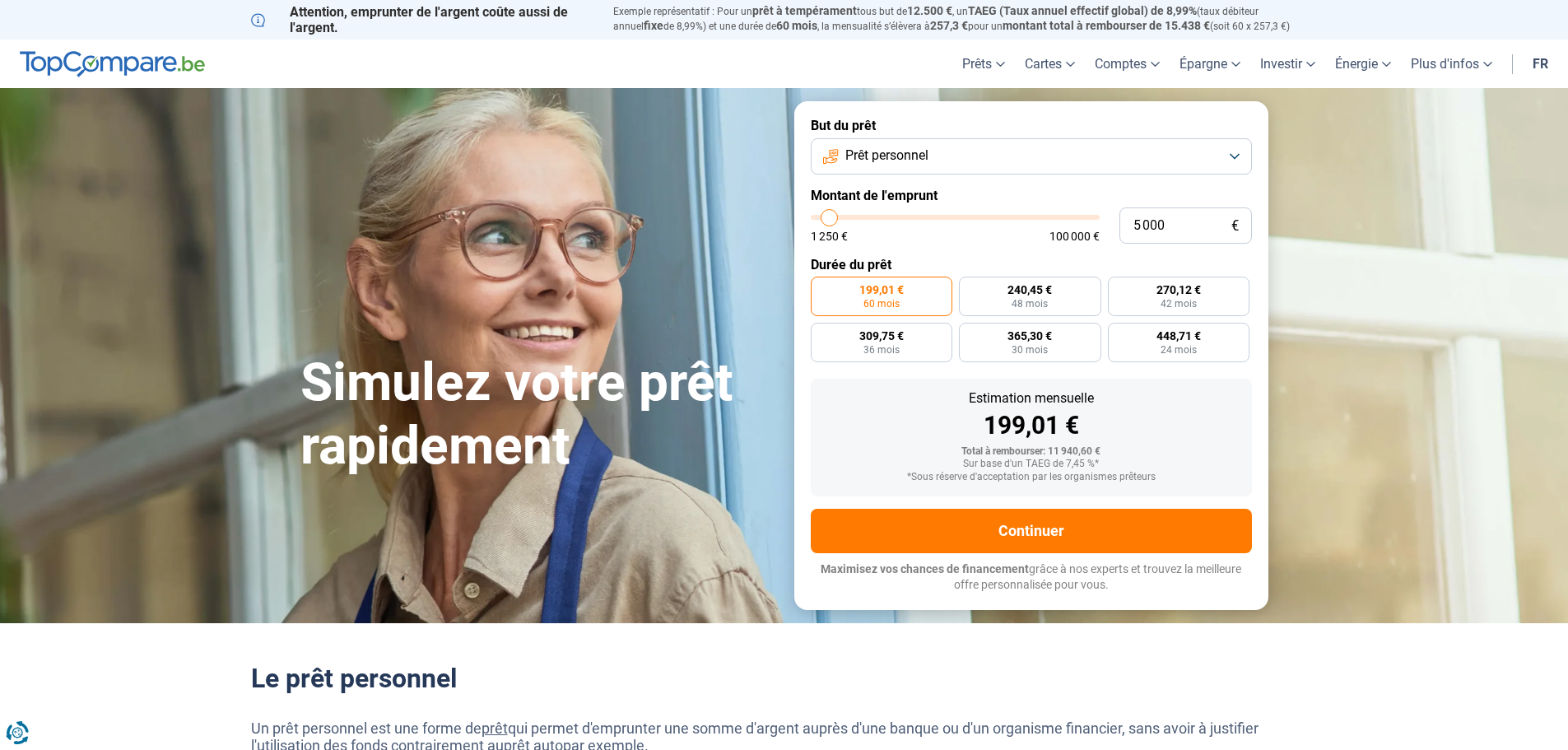
type input "6500"
type input "6 750"
type input "6750"
type input "7 000"
drag, startPoint x: 849, startPoint y: 219, endPoint x: 836, endPoint y: 224, distance: 13.9
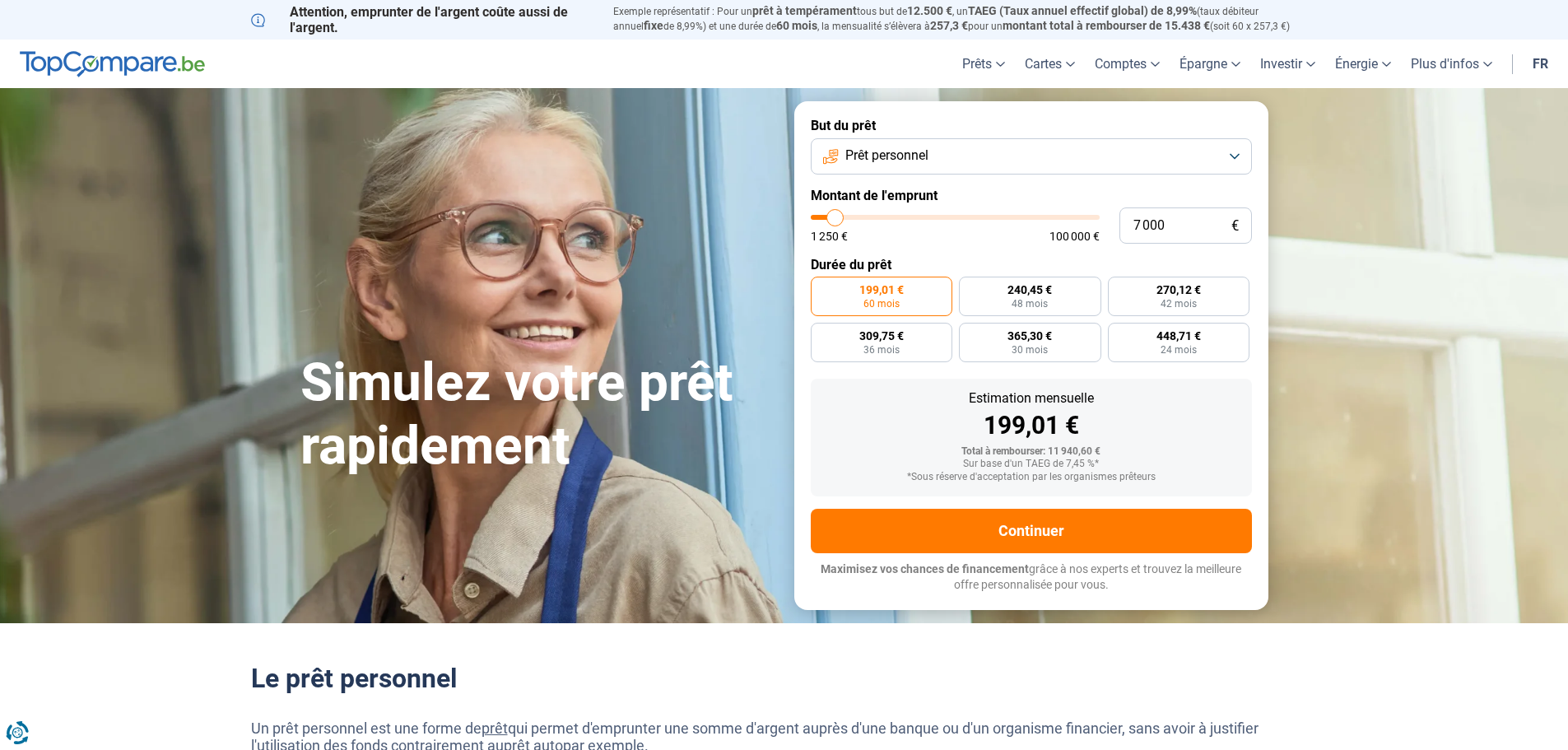
type input "7000"
click at [836, 220] on input "range" at bounding box center [955, 217] width 289 height 5
radio input "true"
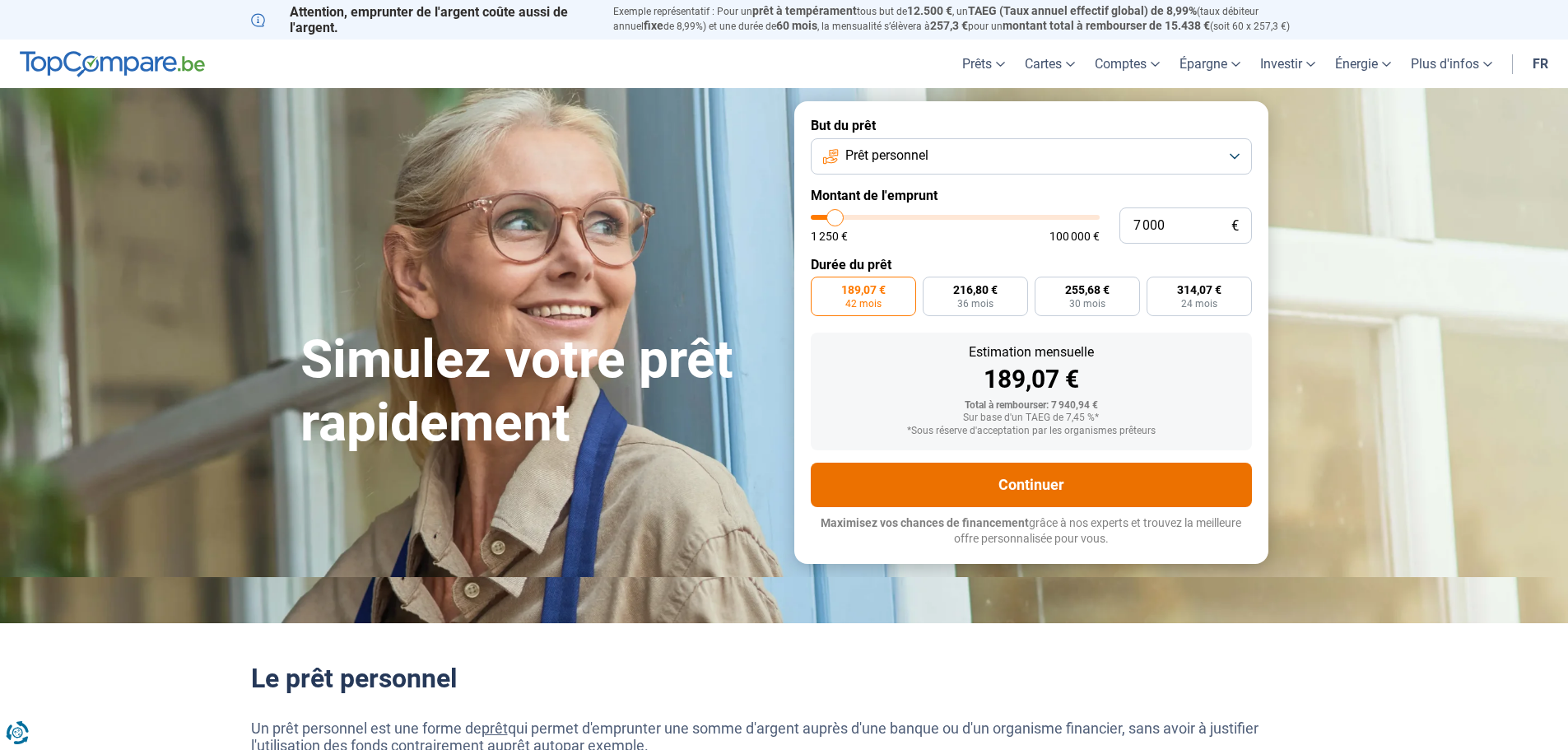
click at [1038, 479] on button "Continuer" at bounding box center [1031, 485] width 441 height 45
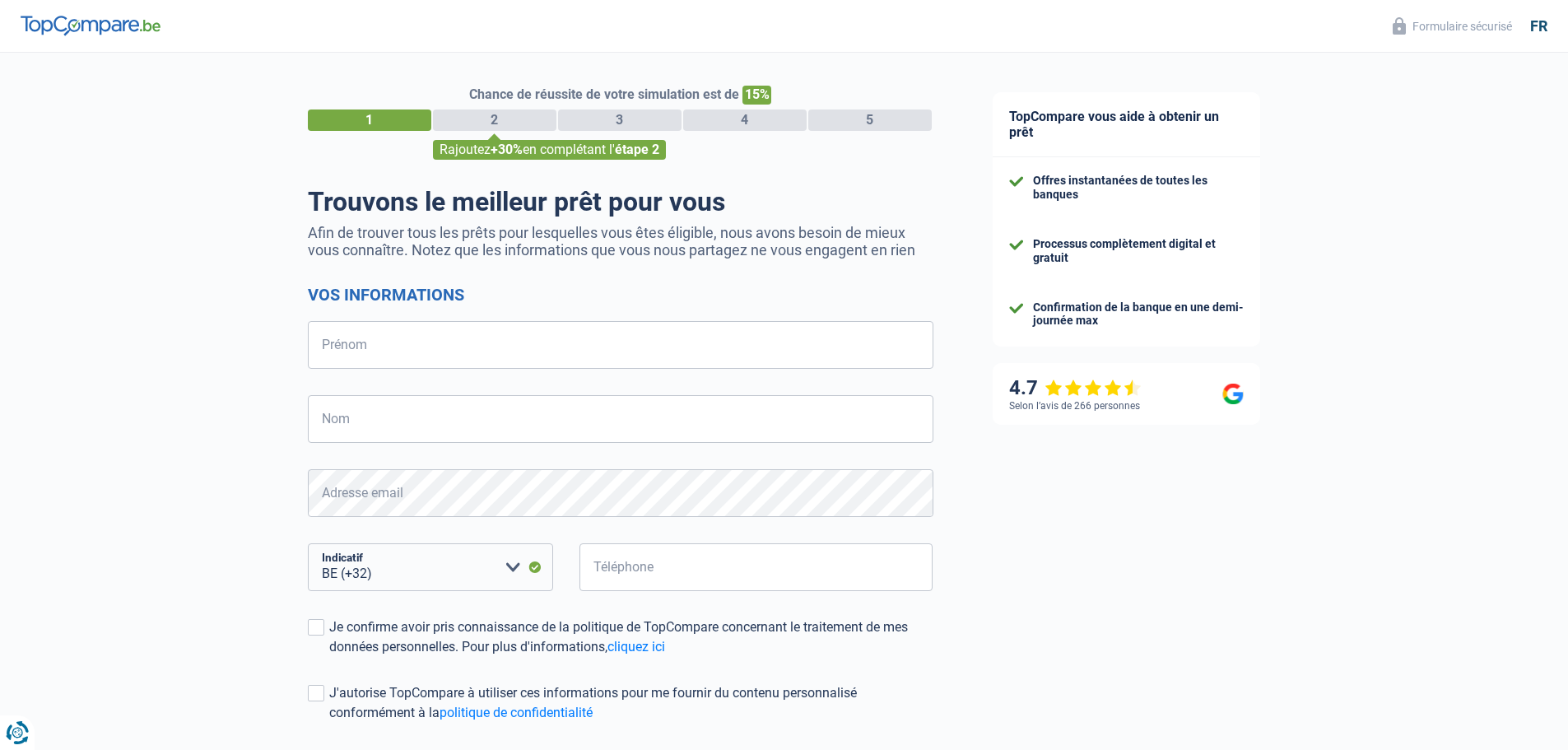
select select "32"
